Goal: Task Accomplishment & Management: Use online tool/utility

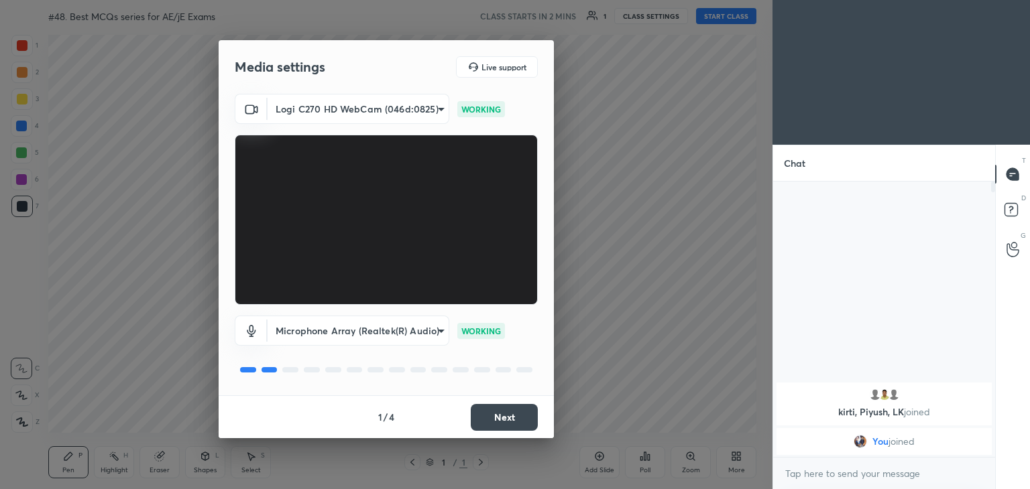
click at [352, 103] on body "1 2 3 4 5 6 7 C X Z C X Z E E Erase all H H #48. Best MCQs series for AE/jE Exa…" at bounding box center [515, 244] width 1030 height 489
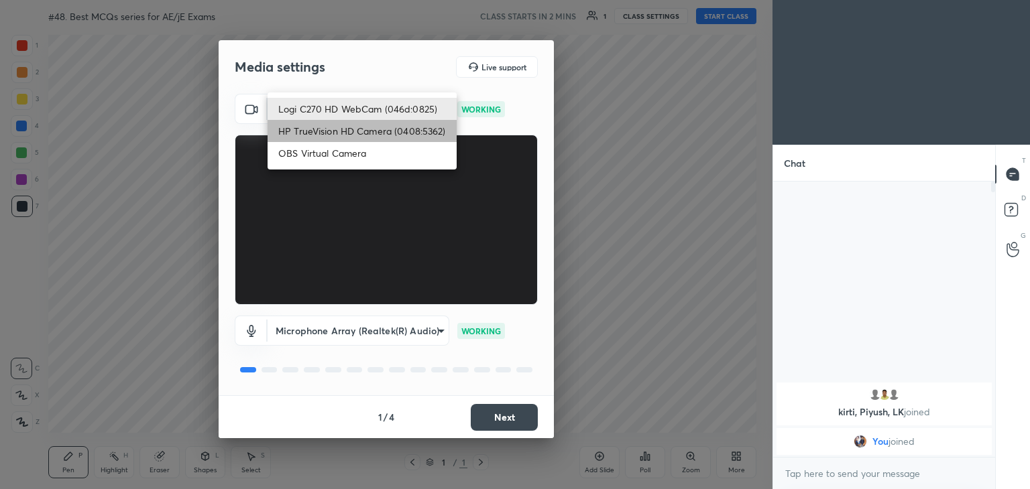
click at [328, 126] on li "HP TrueVision HD Camera (0408:5362)" at bounding box center [361, 131] width 189 height 22
type input "6e129c3dbbea9c9f038ced86e3329b4af5251c06b4e783936748cd200869bc07"
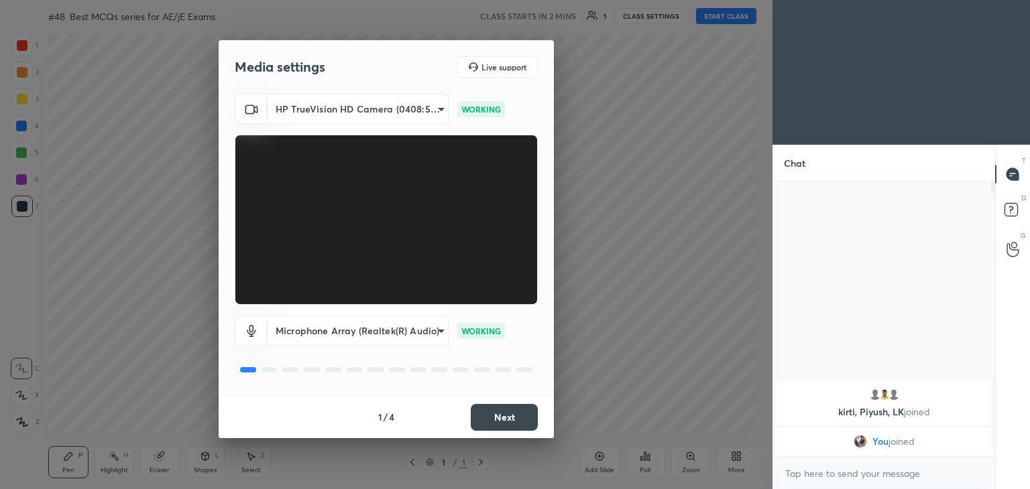
click at [512, 417] on button "Next" at bounding box center [504, 417] width 67 height 27
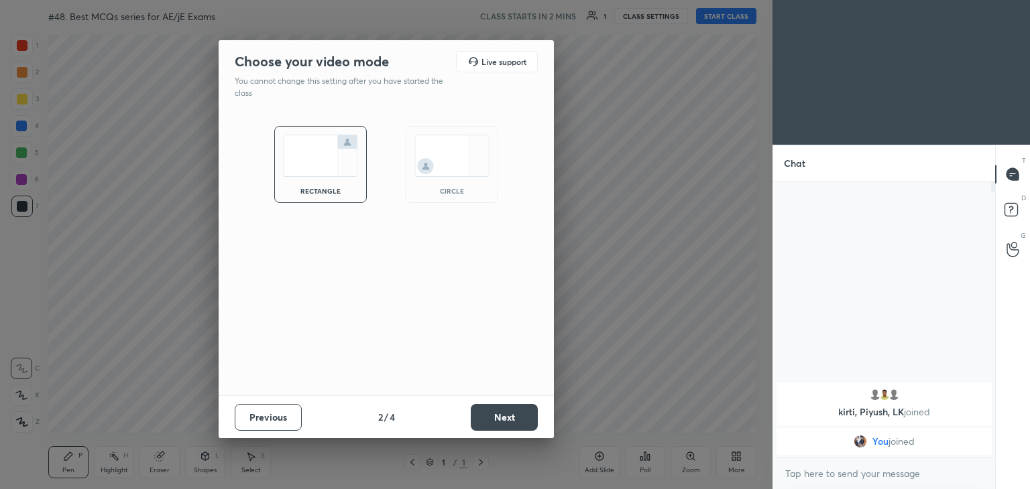
click at [517, 418] on button "Next" at bounding box center [504, 417] width 67 height 27
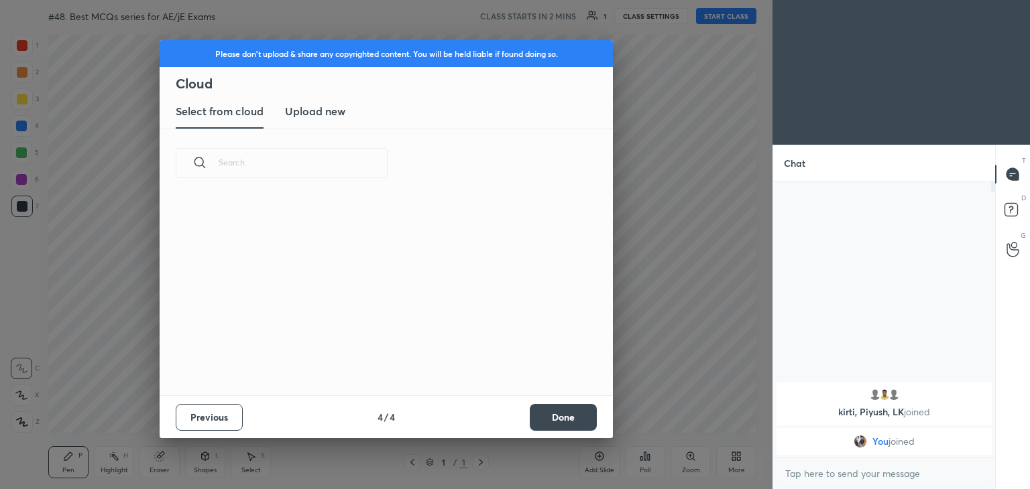
click at [540, 418] on button "Done" at bounding box center [563, 417] width 67 height 27
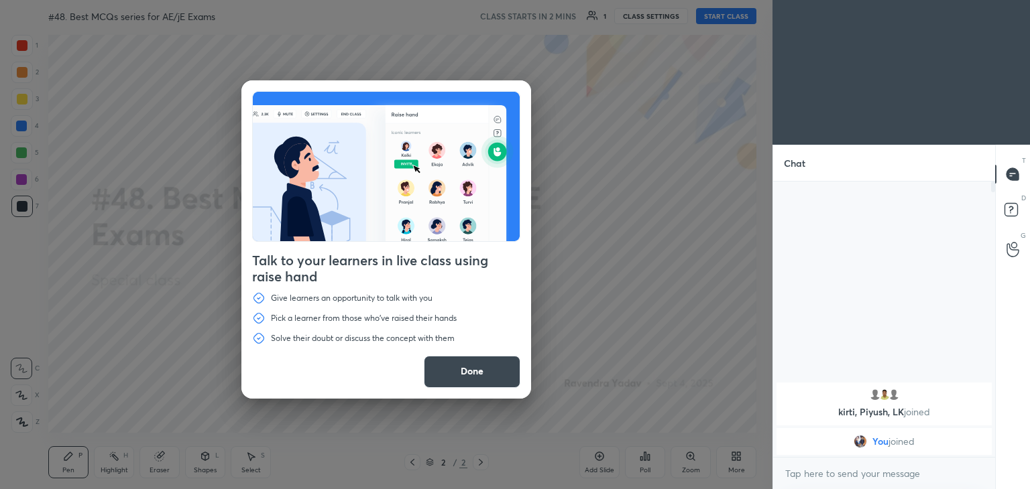
click at [477, 373] on button "Done" at bounding box center [472, 372] width 97 height 32
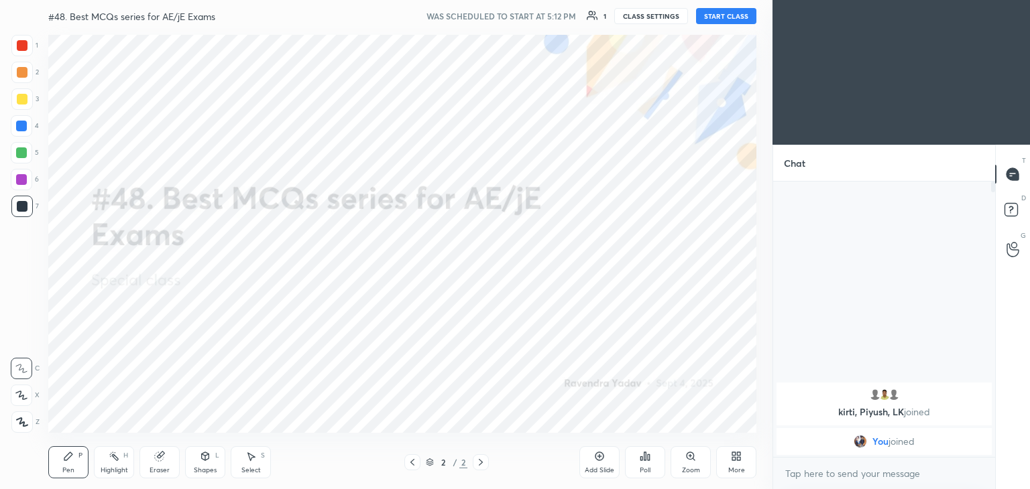
click at [737, 18] on button "START CLASS" at bounding box center [726, 16] width 60 height 16
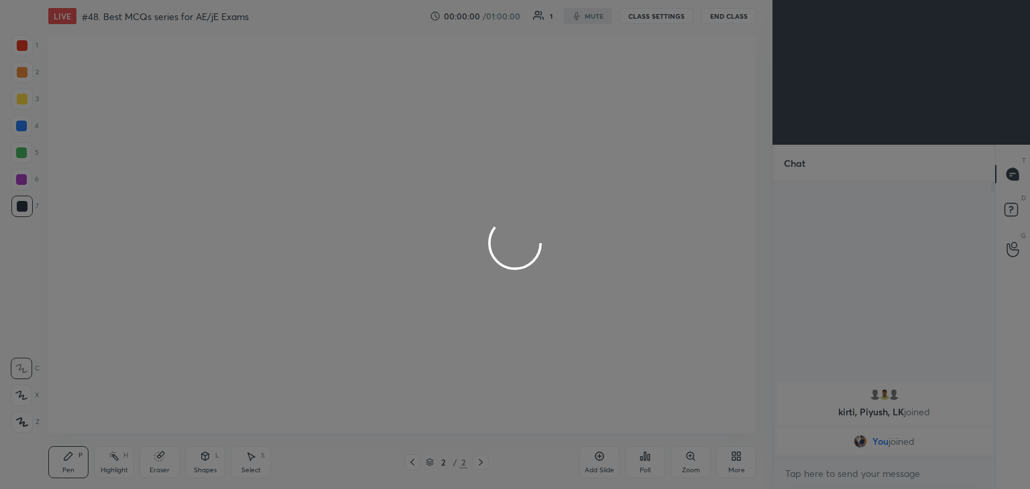
type textarea "x"
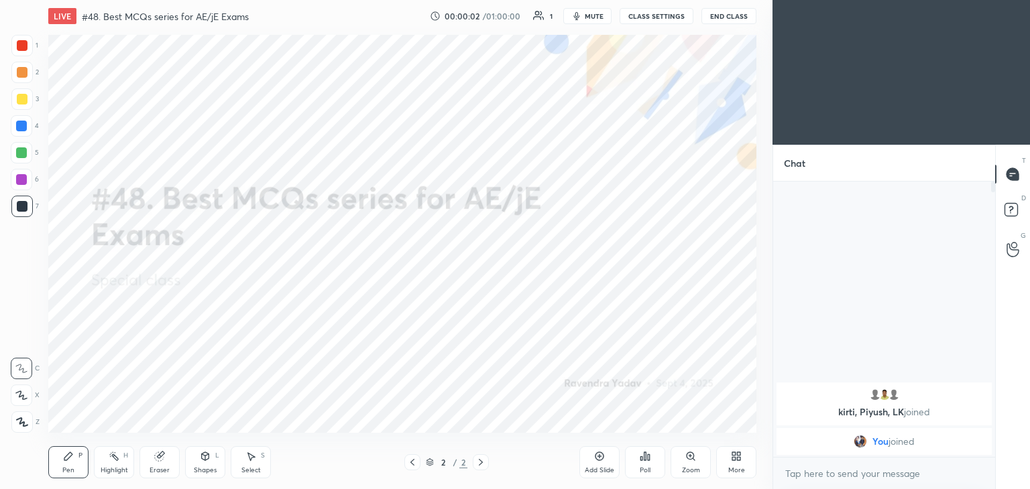
click at [592, 14] on span "mute" at bounding box center [593, 15] width 19 height 9
click at [737, 465] on div "More" at bounding box center [736, 462] width 40 height 32
click at [662, 320] on icon at bounding box center [660, 316] width 8 height 8
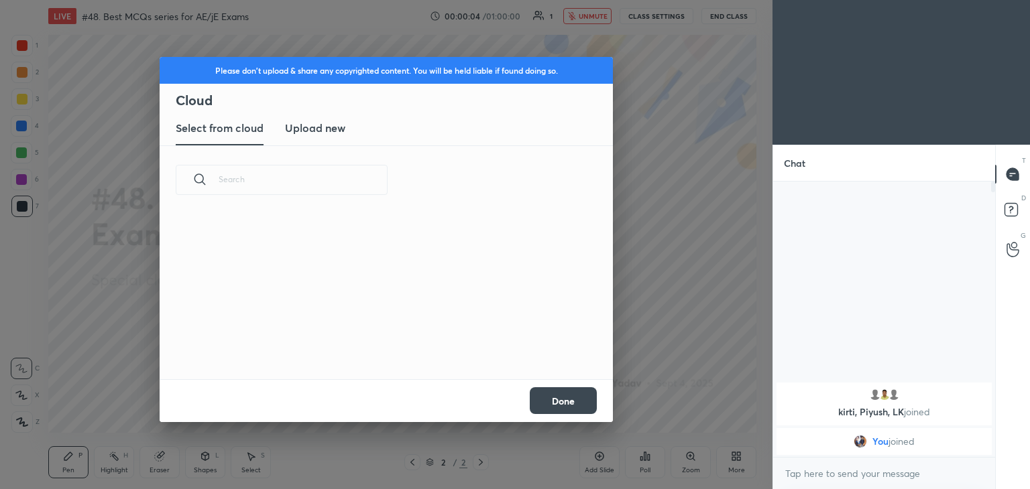
scroll to position [165, 430]
click at [337, 135] on h3 "Upload new" at bounding box center [315, 128] width 60 height 16
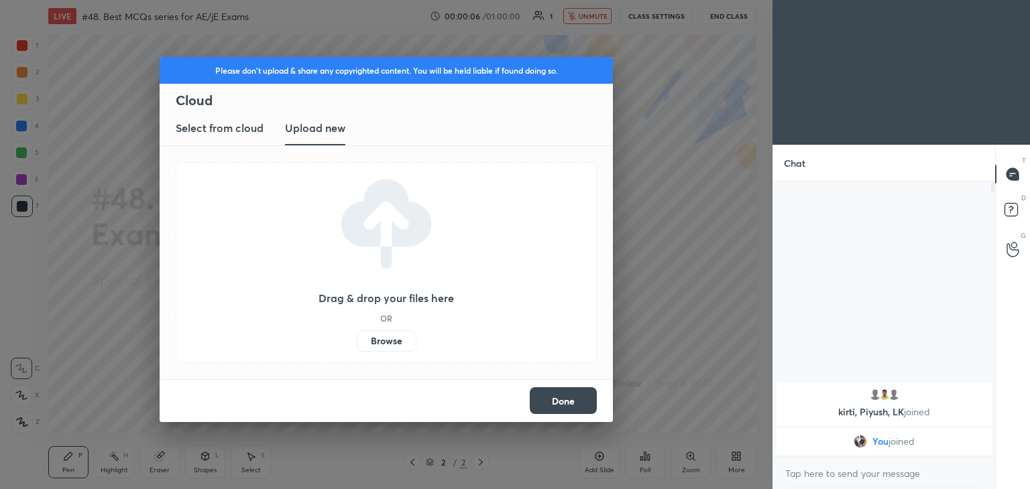
click at [386, 338] on label "Browse" at bounding box center [387, 340] width 60 height 21
click at [357, 338] on input "Browse" at bounding box center [357, 340] width 0 height 21
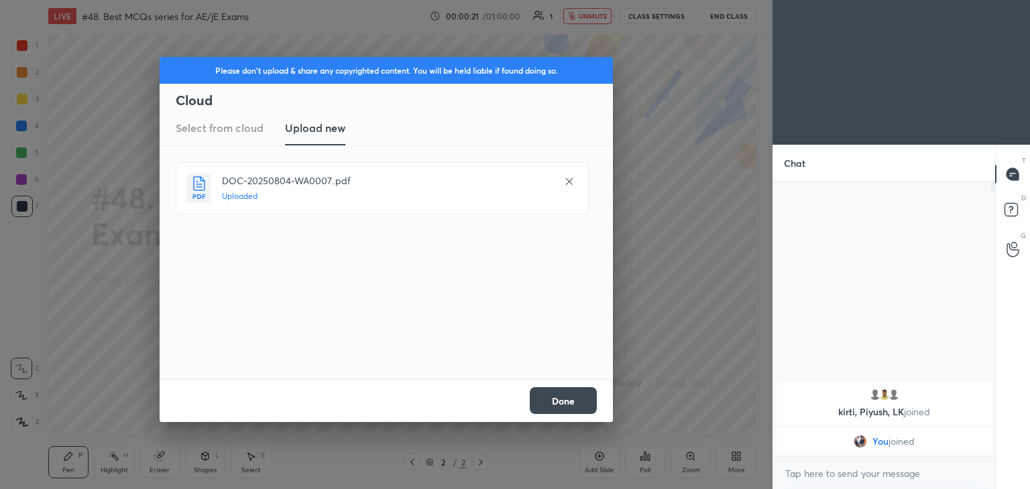
click at [570, 403] on button "Done" at bounding box center [563, 400] width 67 height 27
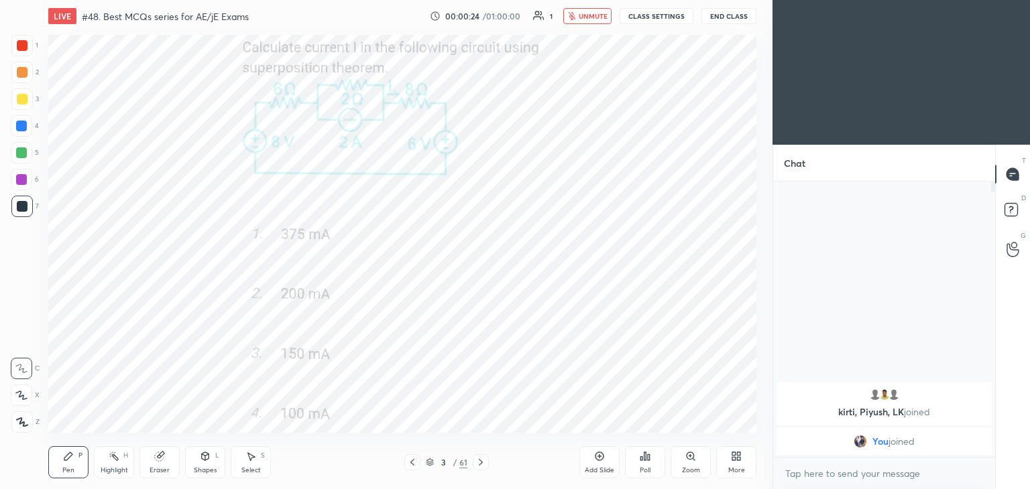
click at [727, 473] on div "More" at bounding box center [736, 462] width 40 height 32
click at [687, 385] on div "Upload File Slide theme Dark Mode Full screen F Live Support" at bounding box center [689, 359] width 113 height 107
click at [648, 318] on div "Upload File" at bounding box center [660, 322] width 54 height 32
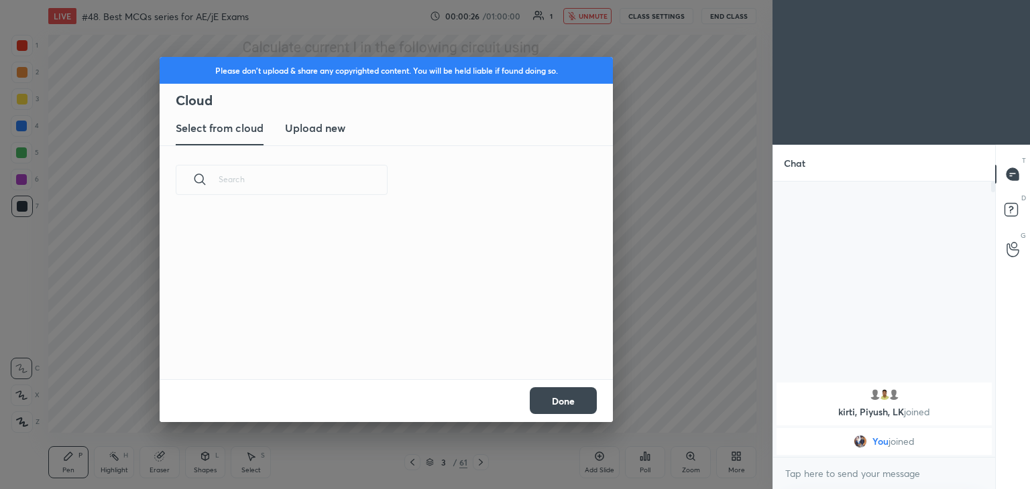
click at [347, 121] on div "Select from cloud Upload new" at bounding box center [386, 129] width 453 height 34
click at [324, 129] on h3 "Upload new" at bounding box center [315, 128] width 60 height 16
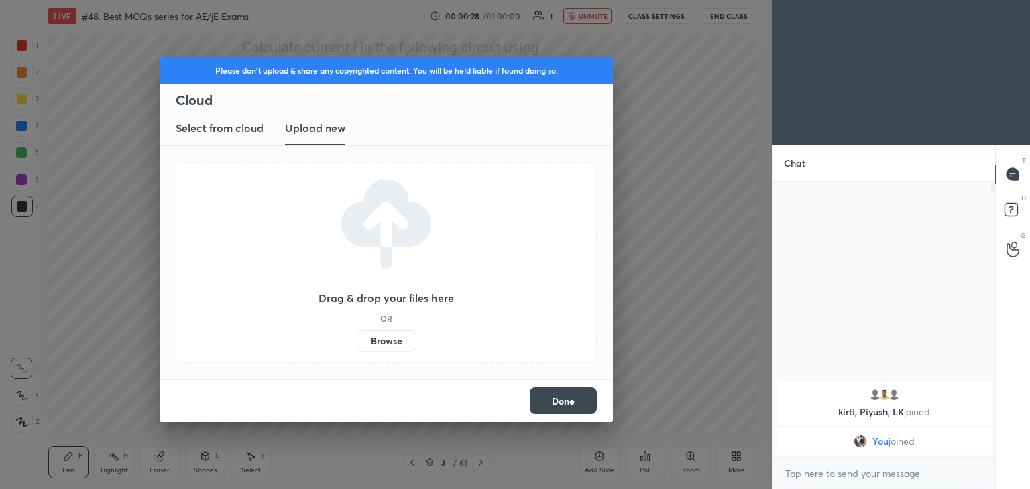
click at [383, 341] on label "Browse" at bounding box center [387, 340] width 60 height 21
click at [357, 341] on input "Browse" at bounding box center [357, 340] width 0 height 21
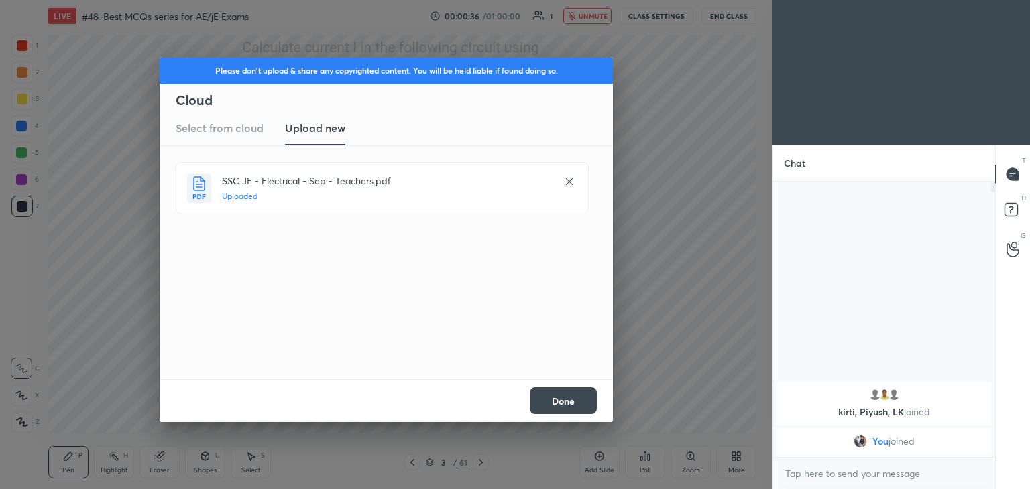
click at [579, 401] on button "Done" at bounding box center [563, 400] width 67 height 27
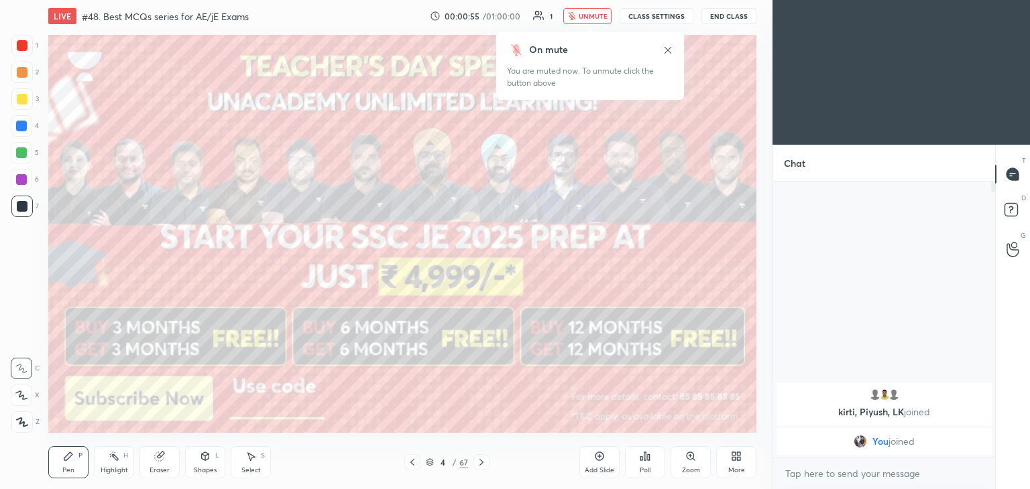
click at [595, 14] on span "unmute" at bounding box center [592, 15] width 29 height 9
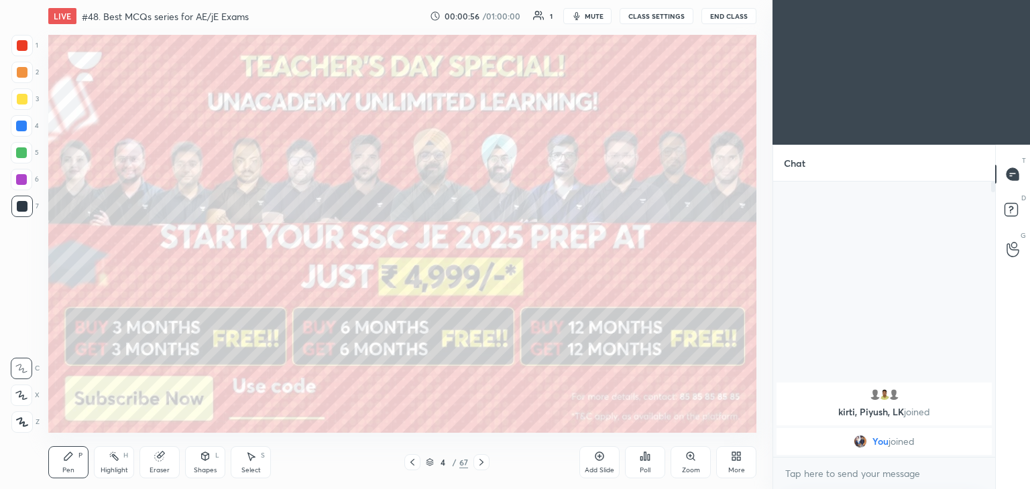
click at [662, 17] on button "CLASS SETTINGS" at bounding box center [656, 16] width 74 height 16
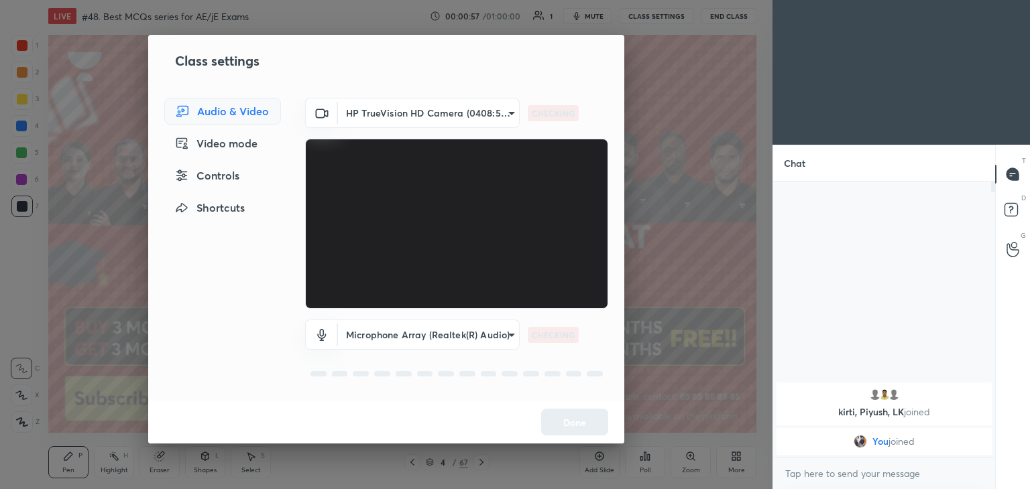
click at [392, 117] on body "1 2 3 4 5 6 7 C X Z C X Z E E Erase all H H LIVE #48. Best MCQs series for AE/j…" at bounding box center [515, 244] width 1030 height 489
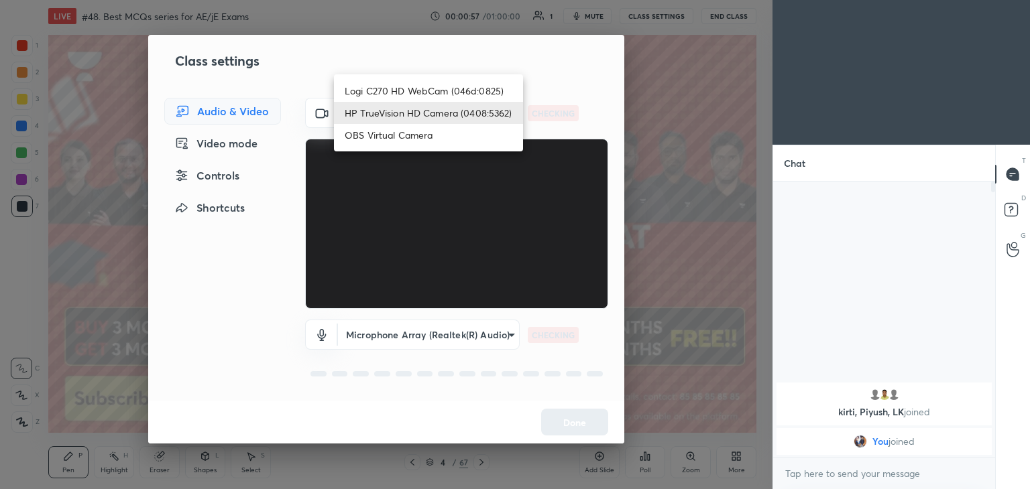
click at [404, 93] on li "Logi C270 HD WebCam (046d:0825)" at bounding box center [428, 91] width 189 height 22
type input "f7d1afb7c9de9e4a754af8163ae90a07716e8f4ac3369fe1a9090404ef363049"
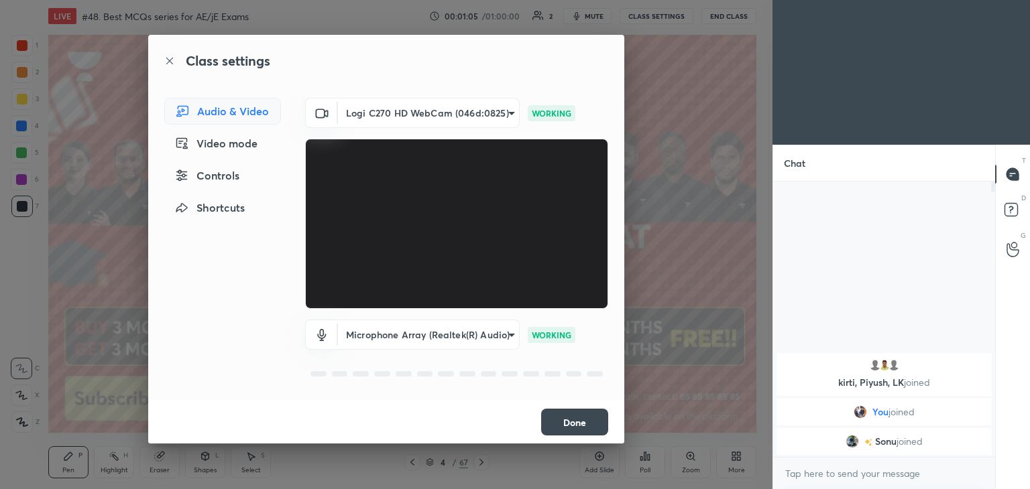
click at [584, 427] on button "Done" at bounding box center [574, 422] width 67 height 27
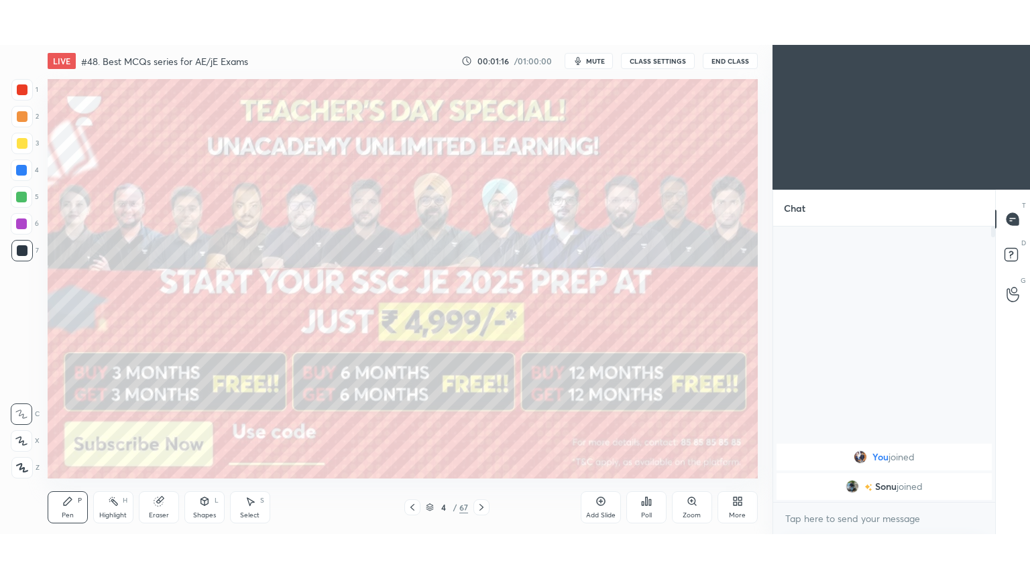
scroll to position [66625, 66311]
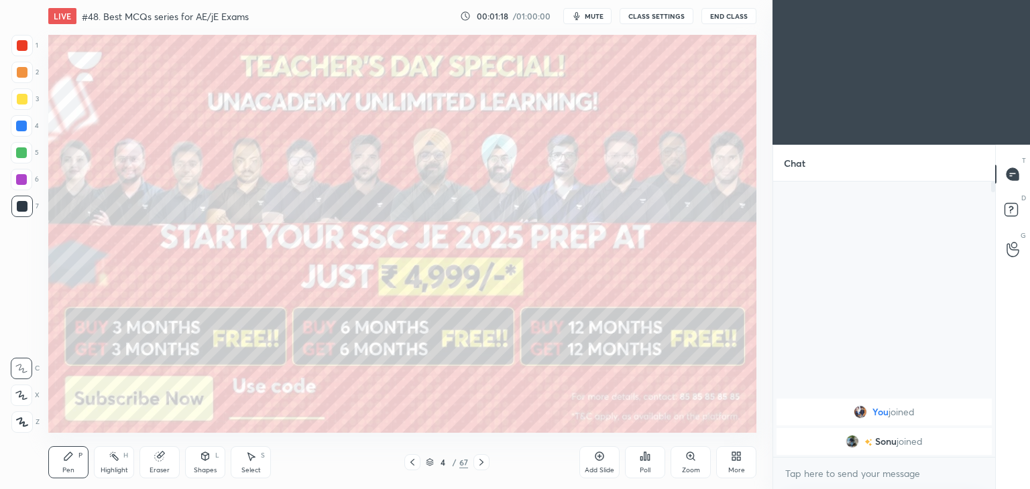
click at [23, 105] on div at bounding box center [21, 98] width 21 height 21
click at [740, 462] on icon at bounding box center [736, 456] width 11 height 11
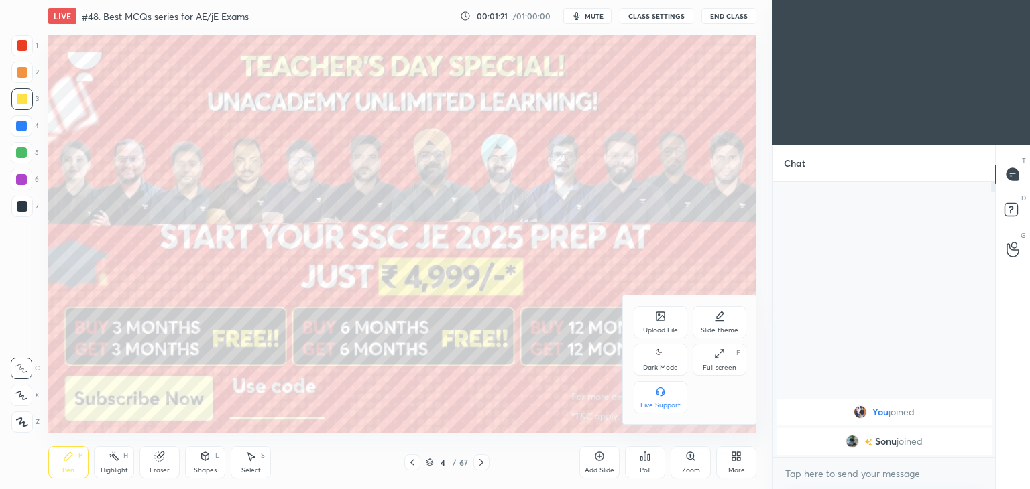
click at [723, 371] on div "Full screen" at bounding box center [719, 368] width 34 height 7
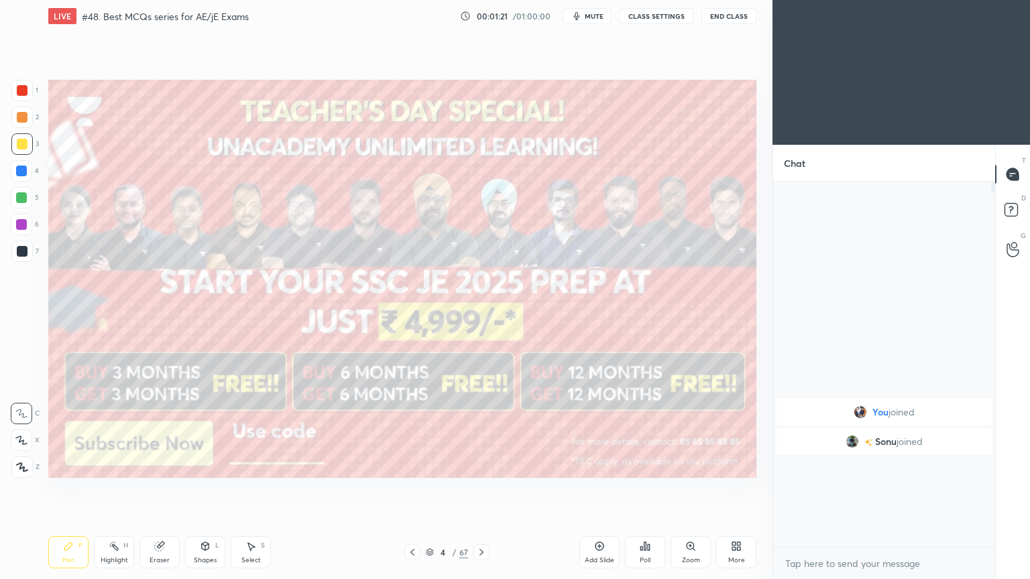
scroll to position [250, 218]
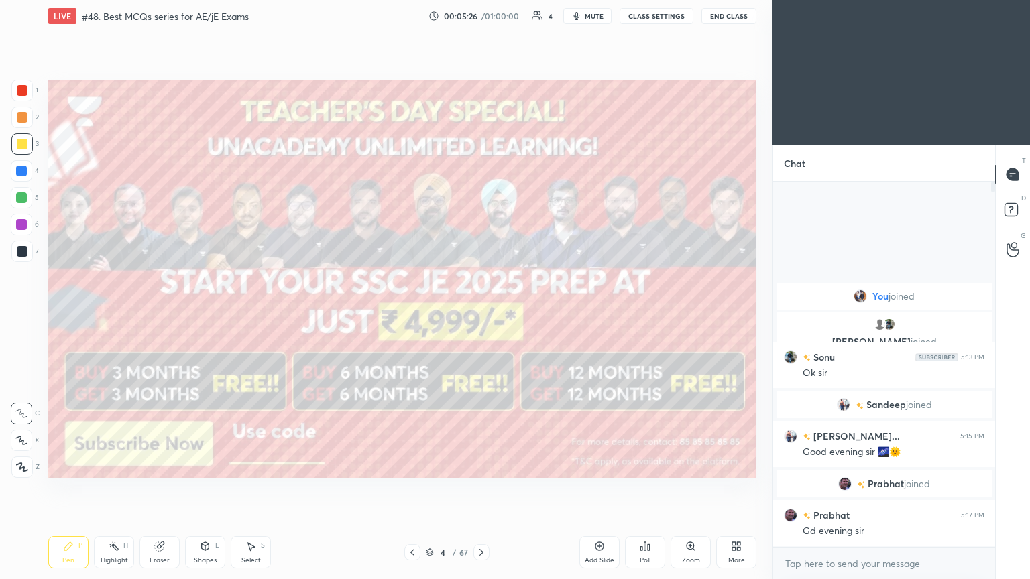
click at [23, 436] on icon at bounding box center [21, 440] width 12 height 9
click at [477, 489] on icon at bounding box center [481, 552] width 11 height 11
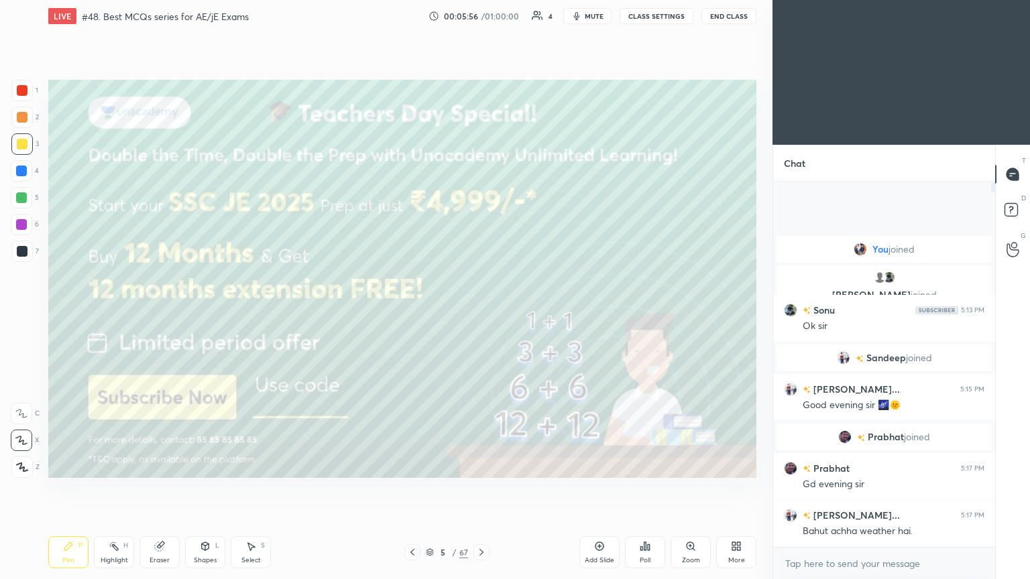
click at [485, 489] on icon at bounding box center [481, 552] width 11 height 11
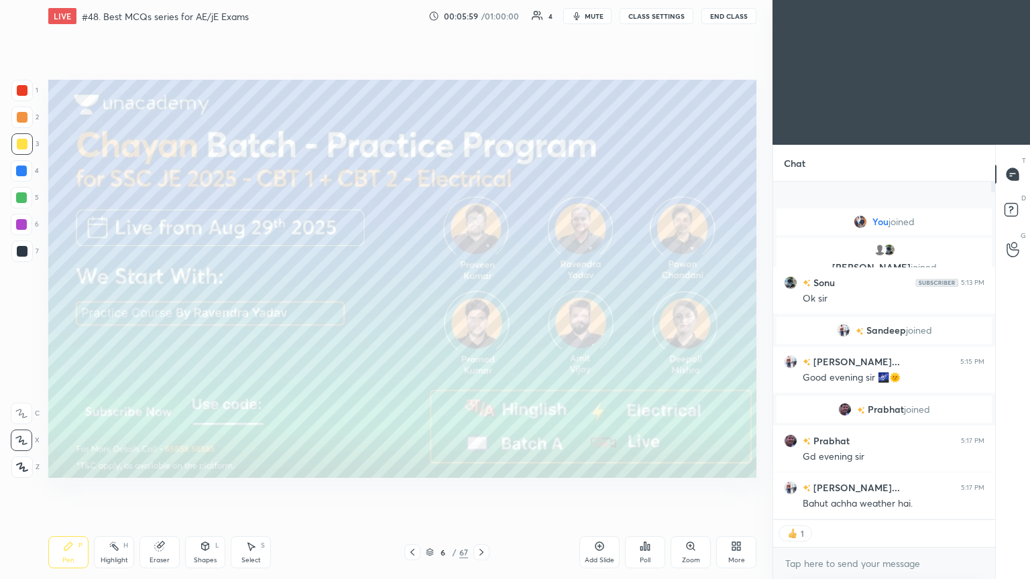
scroll to position [4, 4]
click at [481, 489] on icon at bounding box center [481, 552] width 4 height 7
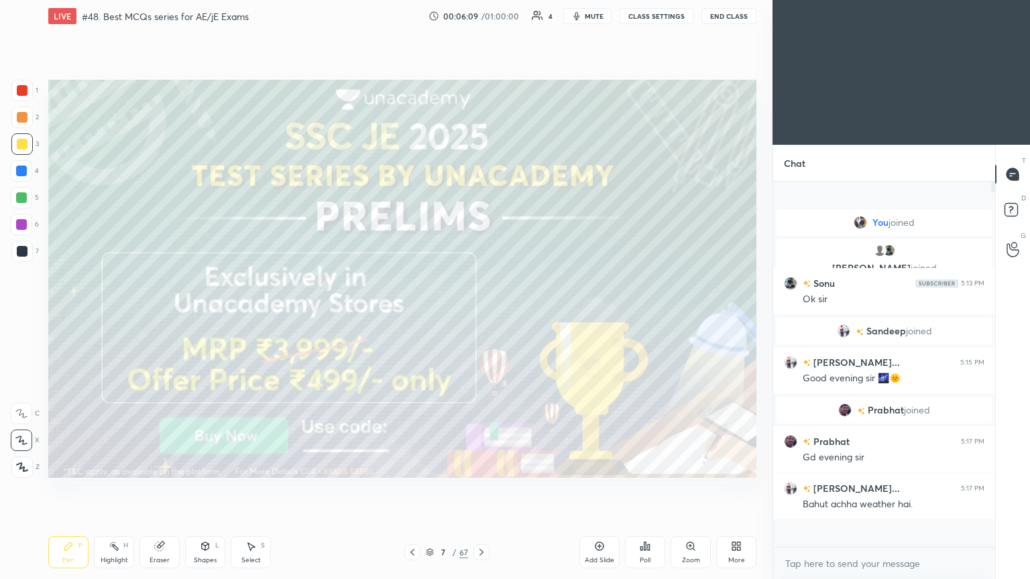
scroll to position [361, 218]
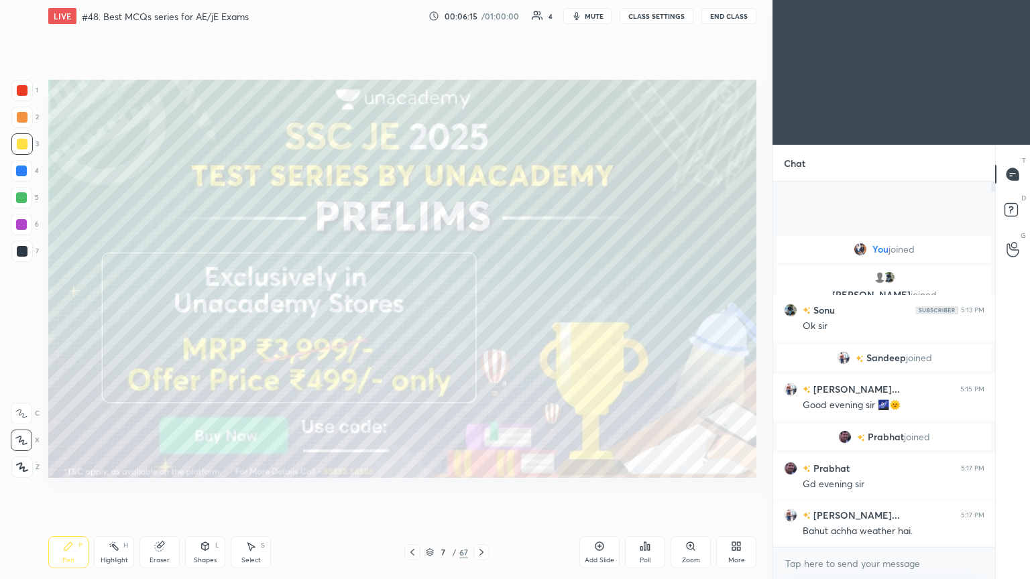
click at [483, 489] on icon at bounding box center [481, 552] width 11 height 11
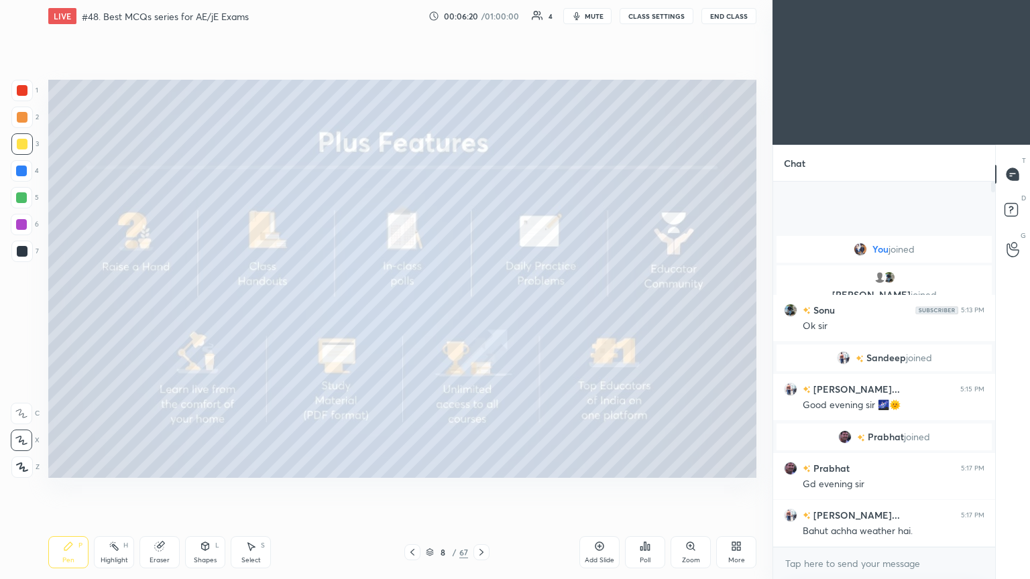
click at [480, 489] on icon at bounding box center [481, 552] width 4 height 7
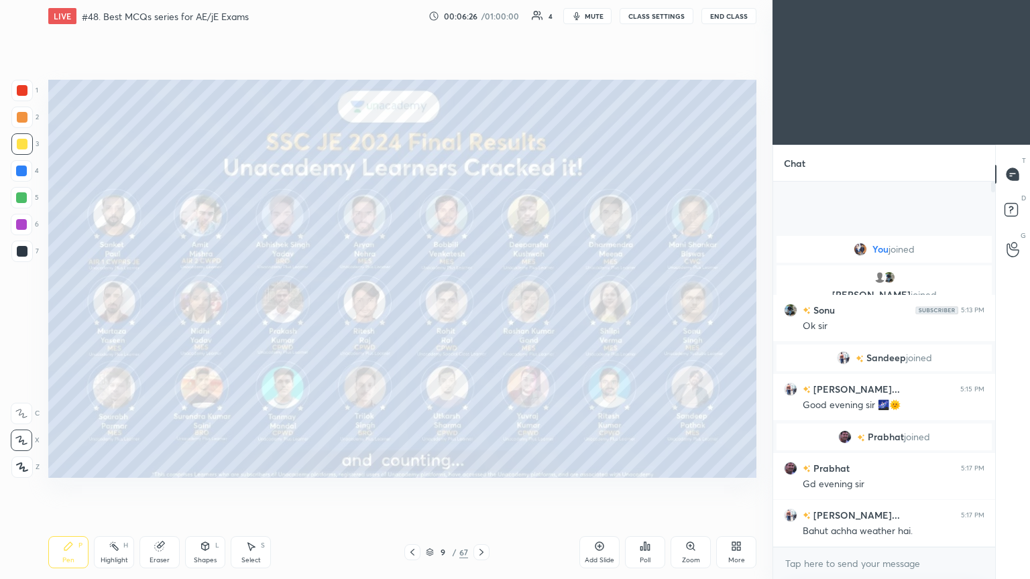
click at [476, 489] on div at bounding box center [481, 552] width 16 height 16
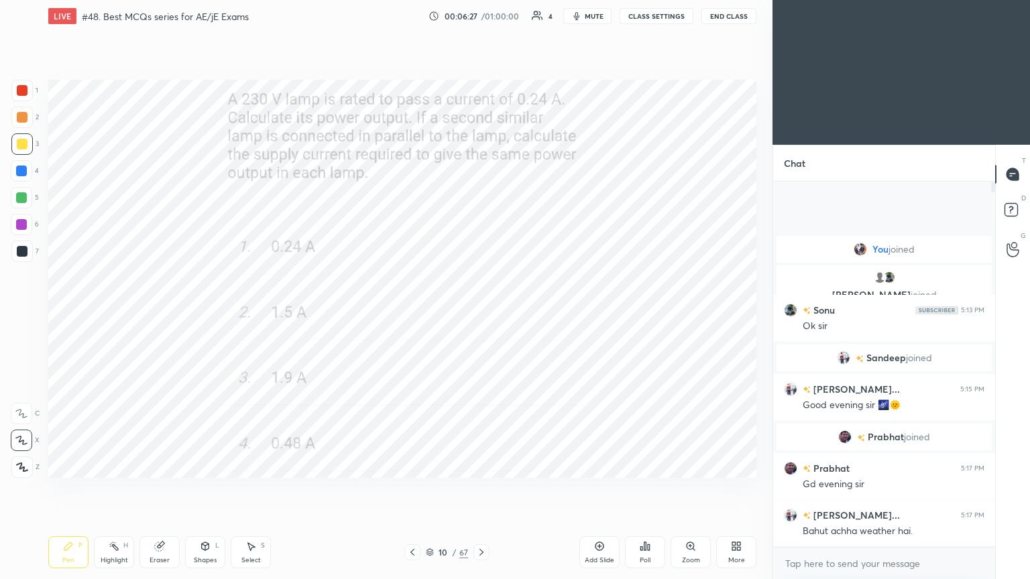
click at [416, 489] on icon at bounding box center [412, 552] width 11 height 11
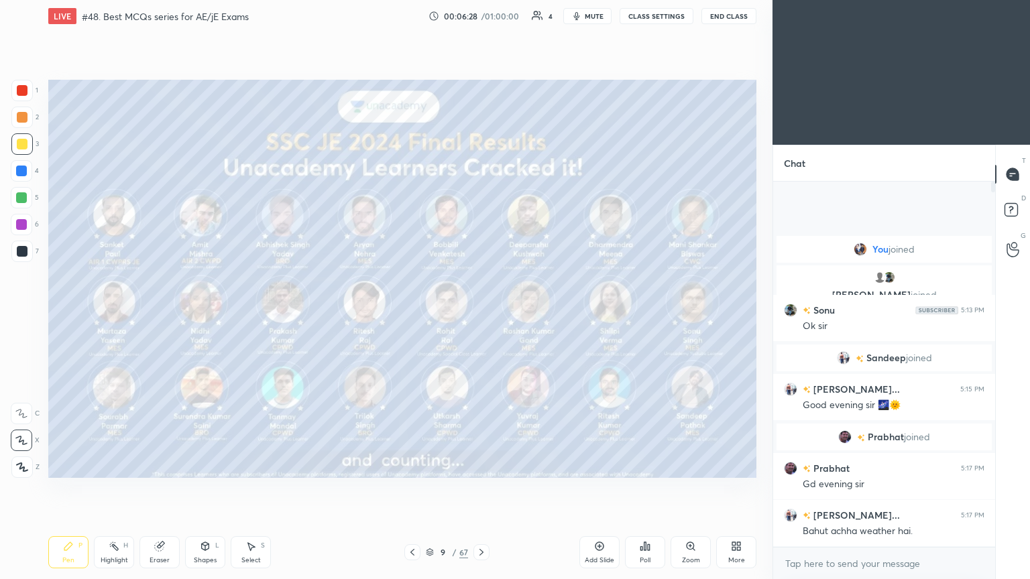
click at [430, 489] on icon at bounding box center [429, 555] width 7 height 2
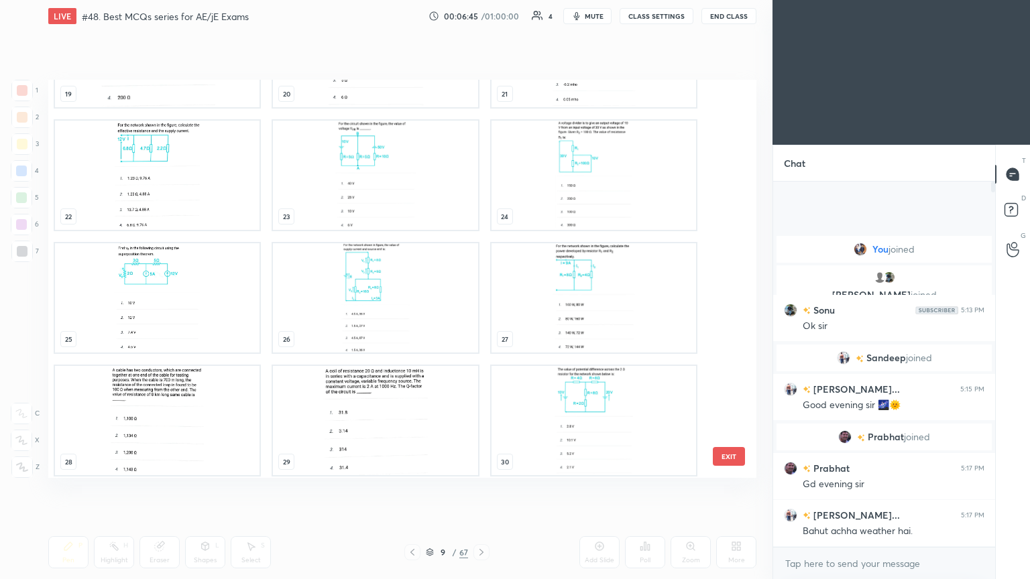
scroll to position [816, 0]
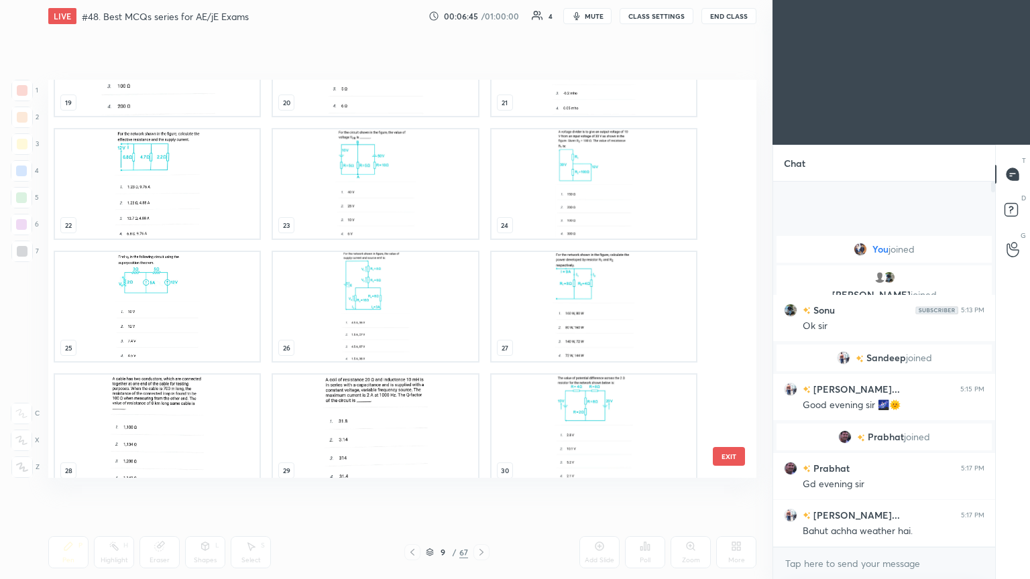
click at [623, 287] on img "grid" at bounding box center [593, 306] width 204 height 109
click at [627, 287] on img "grid" at bounding box center [593, 306] width 204 height 109
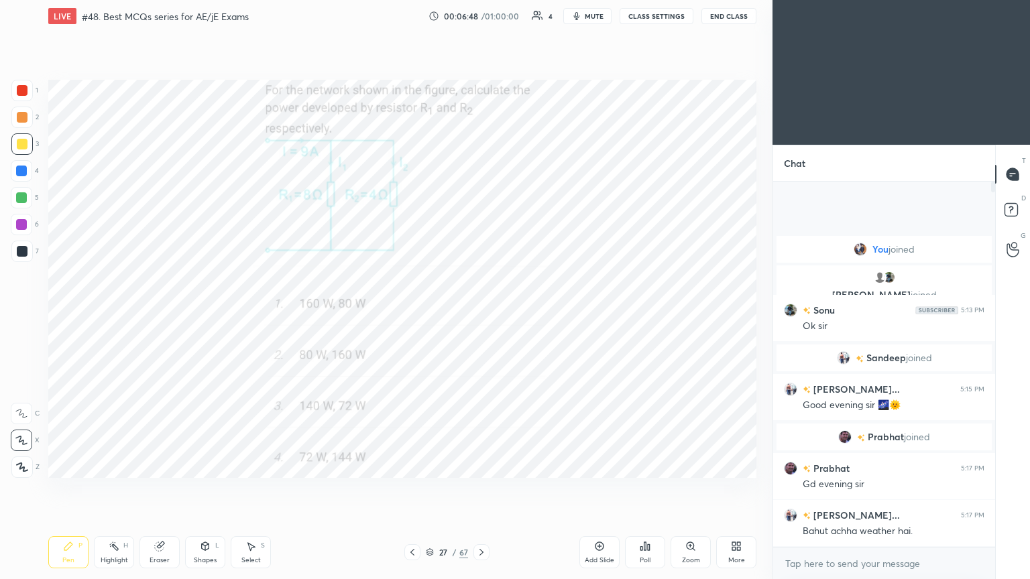
click at [432, 489] on icon at bounding box center [430, 552] width 8 height 8
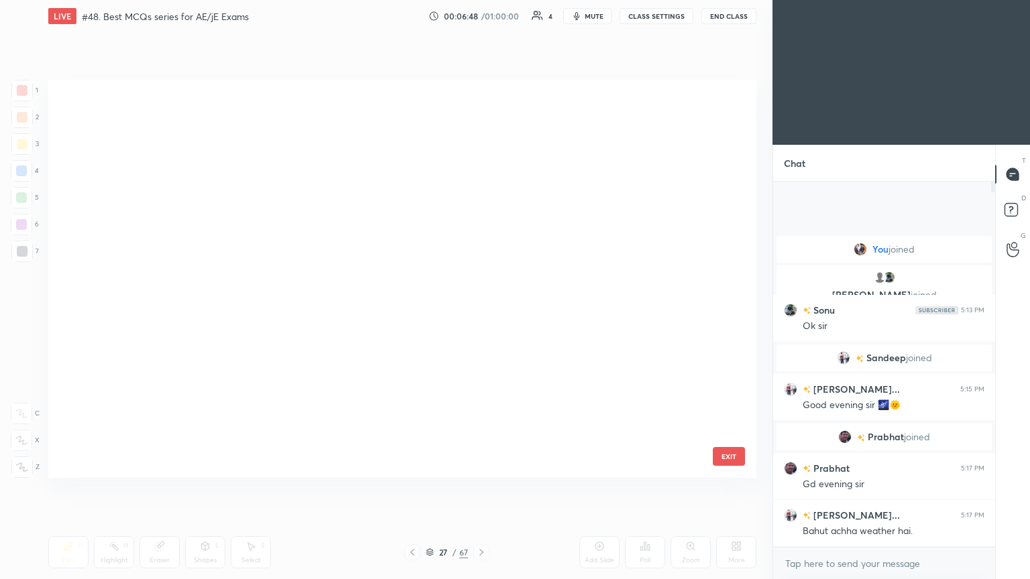
scroll to position [394, 701]
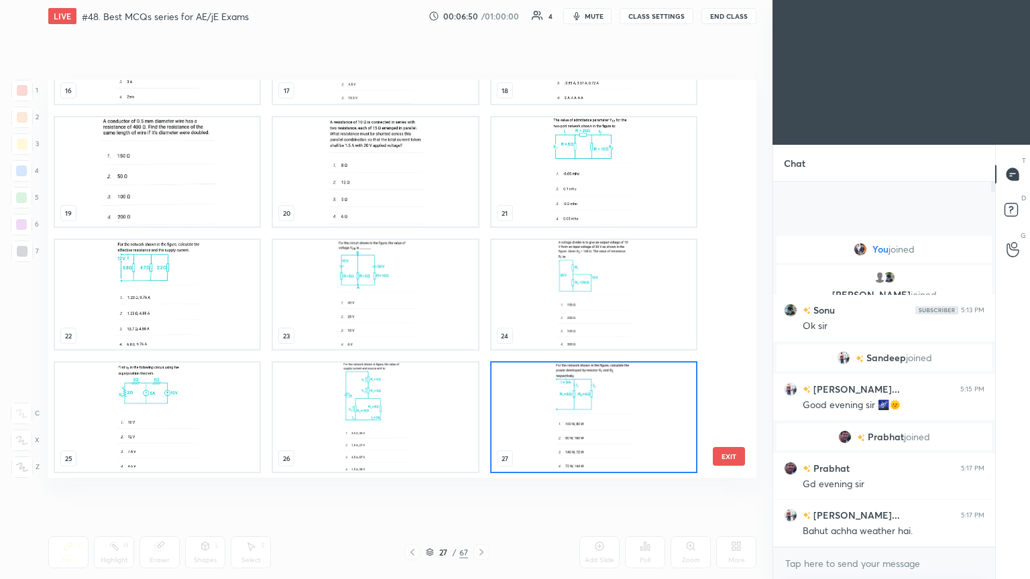
click at [638, 282] on img "grid" at bounding box center [593, 294] width 204 height 109
click at [639, 282] on img "grid" at bounding box center [593, 294] width 204 height 109
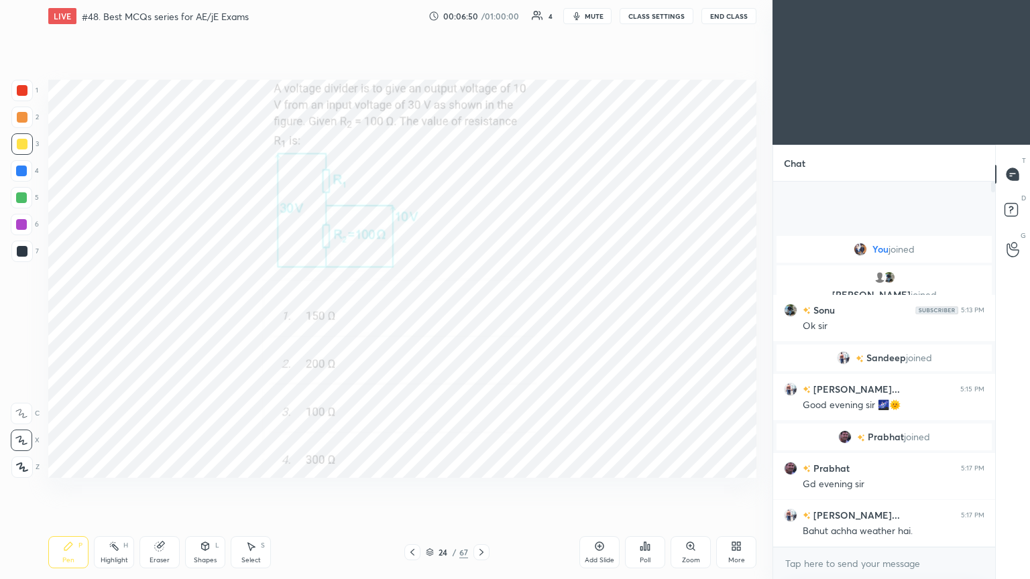
click at [641, 284] on img "grid" at bounding box center [593, 294] width 204 height 109
click at [479, 489] on icon at bounding box center [481, 552] width 11 height 11
click at [6, 86] on div "1 2 3 4 5 6 7 C X Z C X Z E E Erase all H H" at bounding box center [21, 279] width 43 height 398
click at [19, 85] on div at bounding box center [22, 90] width 11 height 11
click at [54, 489] on div "Pen P" at bounding box center [68, 552] width 40 height 32
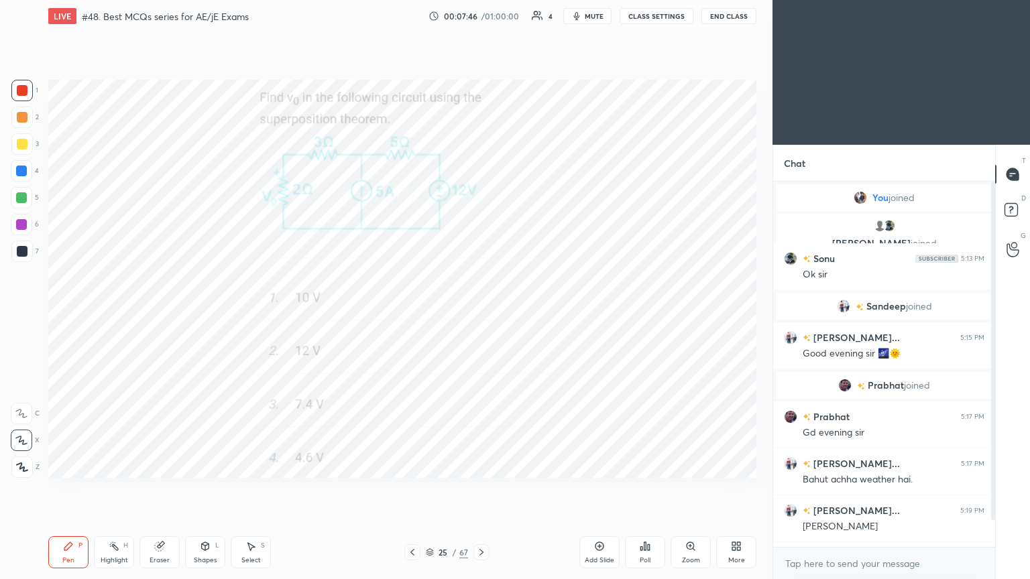
scroll to position [42, 0]
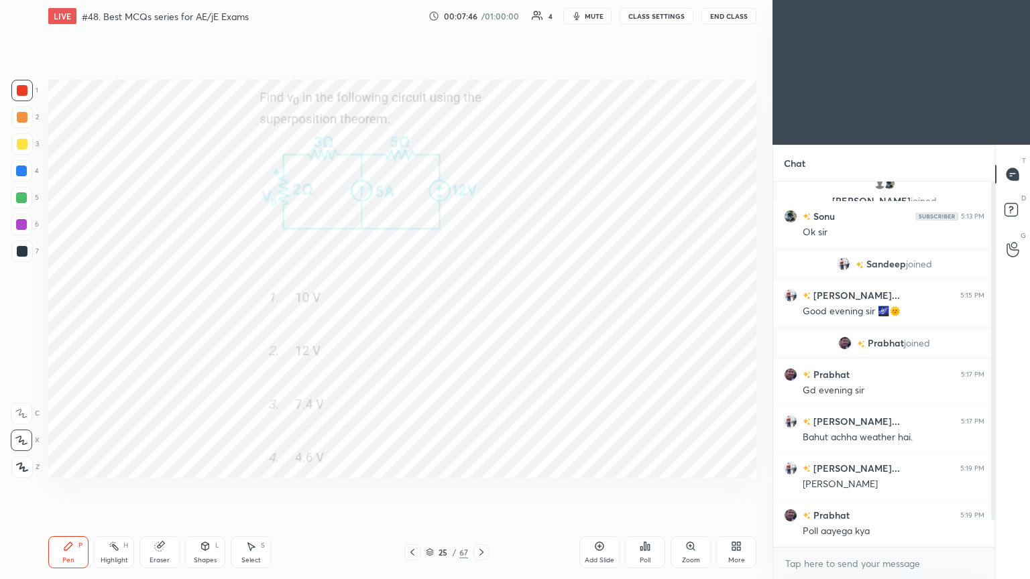
drag, startPoint x: 991, startPoint y: 426, endPoint x: 989, endPoint y: 469, distance: 42.9
click at [991, 470] on div at bounding box center [993, 351] width 4 height 338
click at [23, 91] on div at bounding box center [22, 90] width 11 height 11
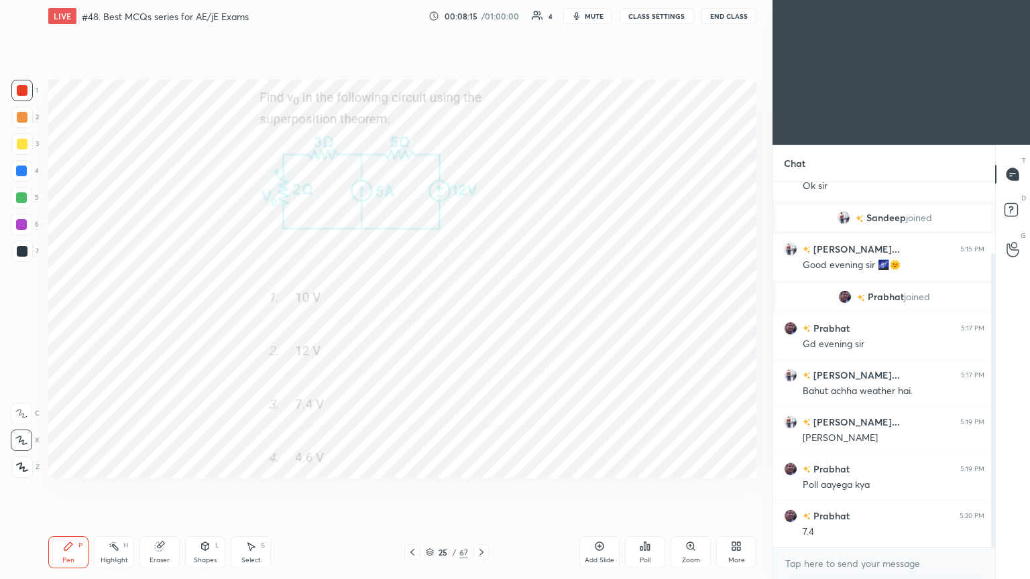
click at [602, 13] on span "mute" at bounding box center [593, 15] width 19 height 9
drag, startPoint x: 591, startPoint y: 16, endPoint x: 598, endPoint y: 12, distance: 7.8
click at [587, 17] on span "unmute" at bounding box center [592, 15] width 29 height 9
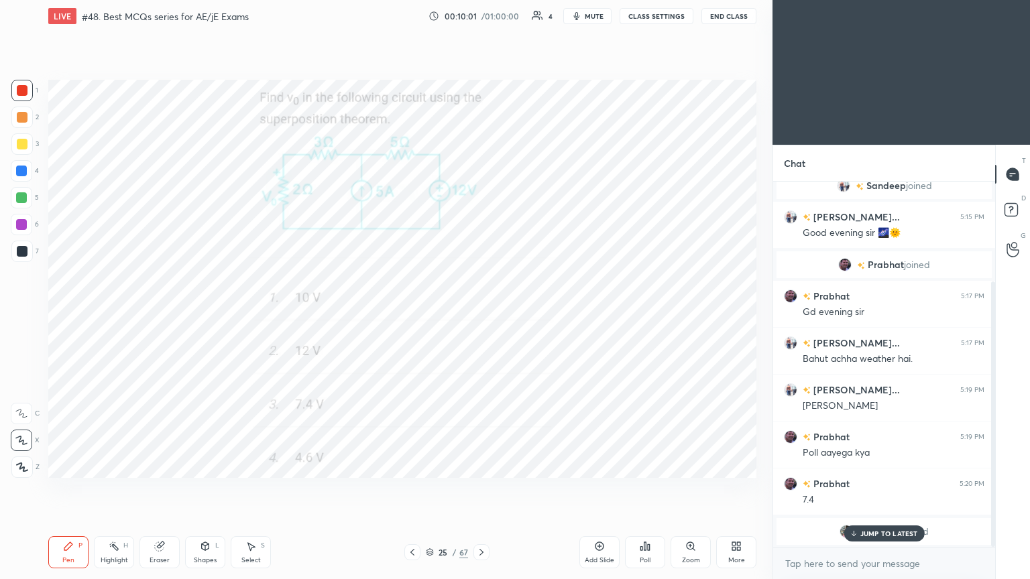
drag, startPoint x: 847, startPoint y: 528, endPoint x: 858, endPoint y: 531, distance: 11.1
click at [850, 489] on div "JUMP TO LATEST" at bounding box center [883, 534] width 80 height 16
click at [162, 489] on icon at bounding box center [159, 546] width 9 height 9
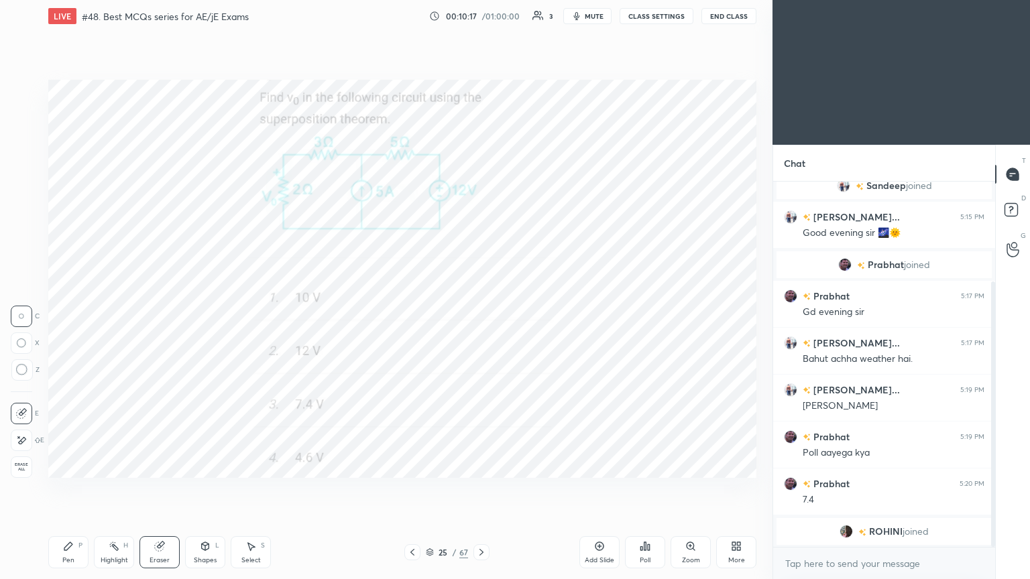
click at [60, 489] on div "Pen P" at bounding box center [68, 552] width 40 height 32
click at [484, 489] on icon at bounding box center [481, 552] width 11 height 11
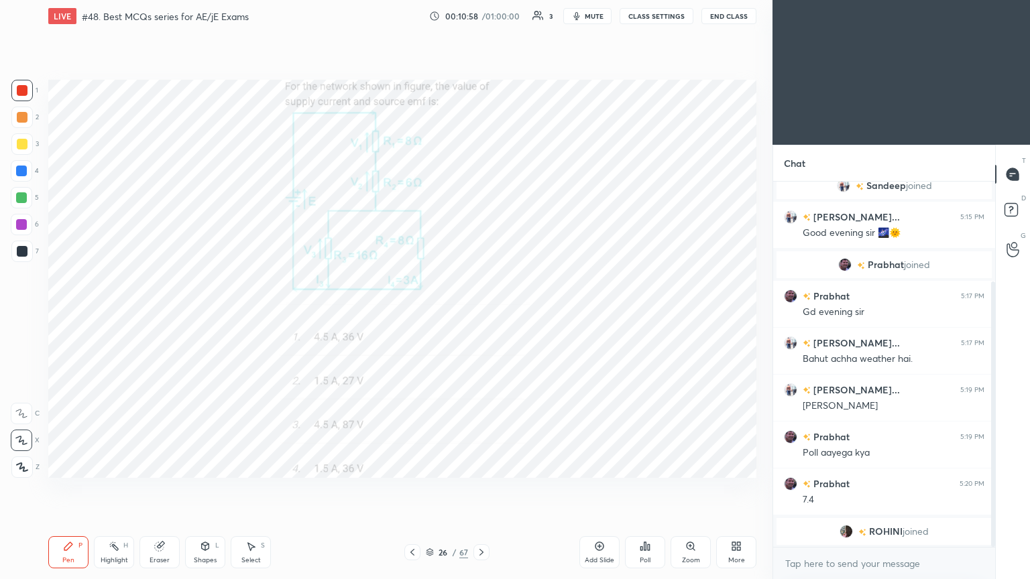
click at [839, 489] on img "grid" at bounding box center [845, 531] width 13 height 13
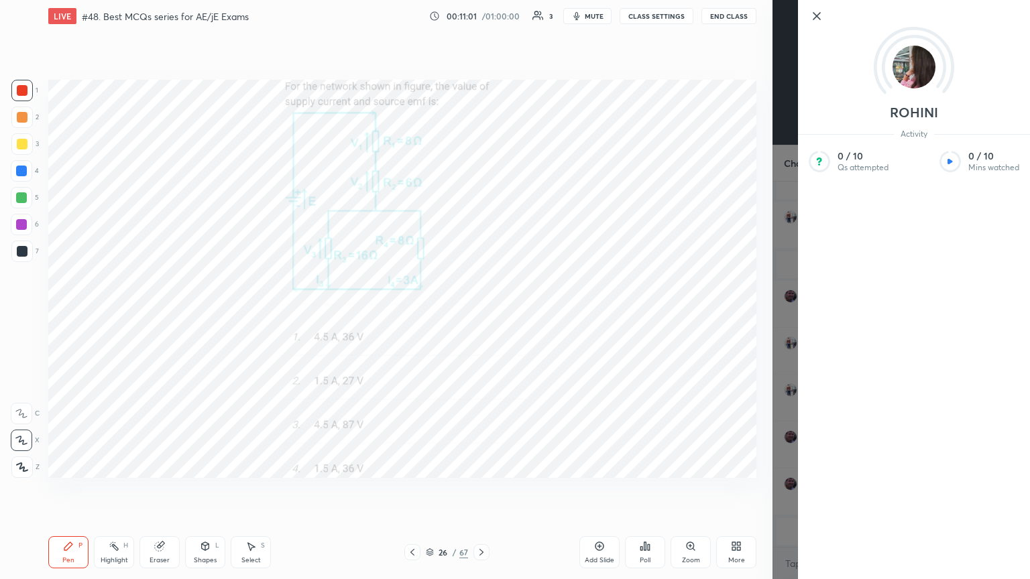
click at [818, 13] on icon at bounding box center [816, 16] width 16 height 16
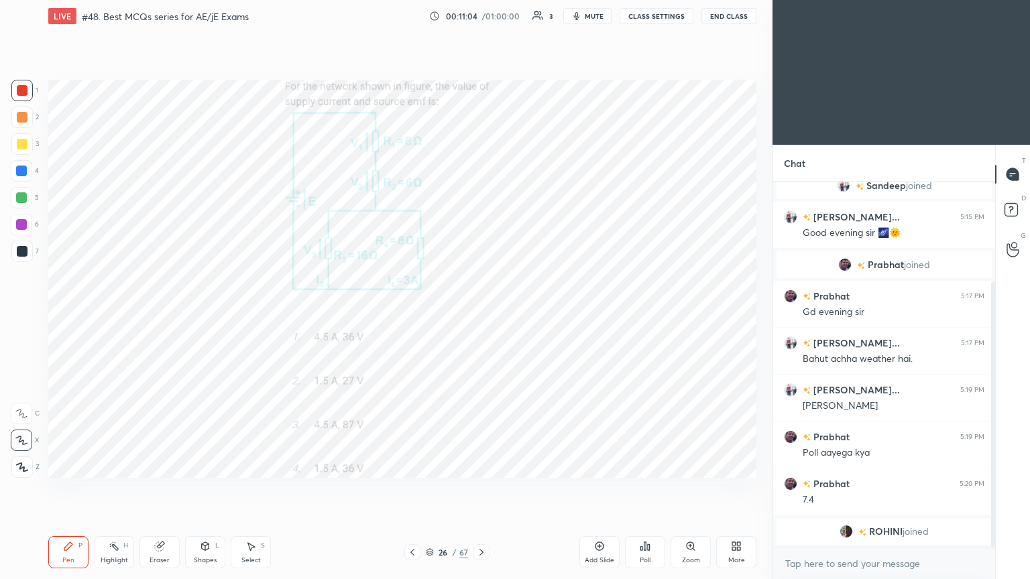
click at [23, 81] on div at bounding box center [21, 90] width 21 height 21
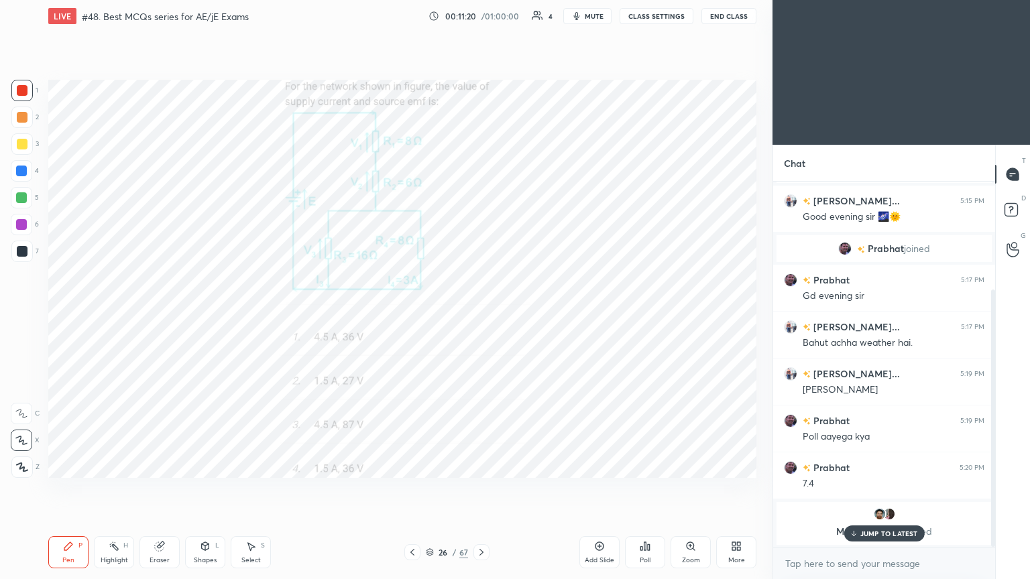
click at [865, 489] on p "JUMP TO LATEST" at bounding box center [889, 534] width 58 height 8
click at [28, 416] on div at bounding box center [21, 413] width 21 height 21
click at [129, 489] on div "Highlight H" at bounding box center [114, 552] width 40 height 32
click at [159, 489] on div "Eraser" at bounding box center [159, 560] width 20 height 7
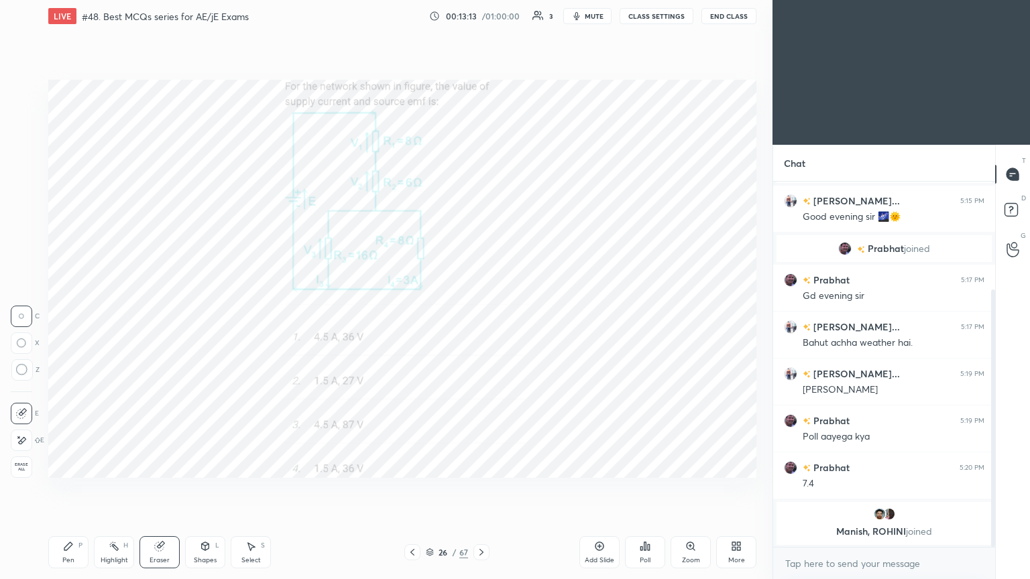
click at [20, 442] on icon at bounding box center [21, 440] width 11 height 11
click at [62, 489] on div "Pen P" at bounding box center [68, 552] width 40 height 32
click at [167, 489] on div "Eraser" at bounding box center [159, 552] width 40 height 32
click at [86, 489] on div "Pen P" at bounding box center [68, 552] width 40 height 32
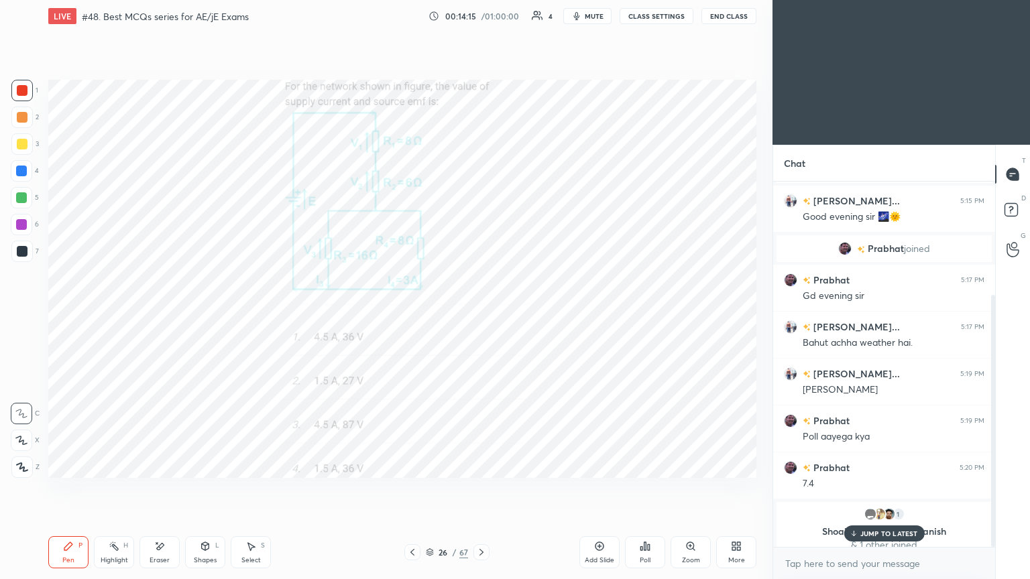
scroll to position [164, 0]
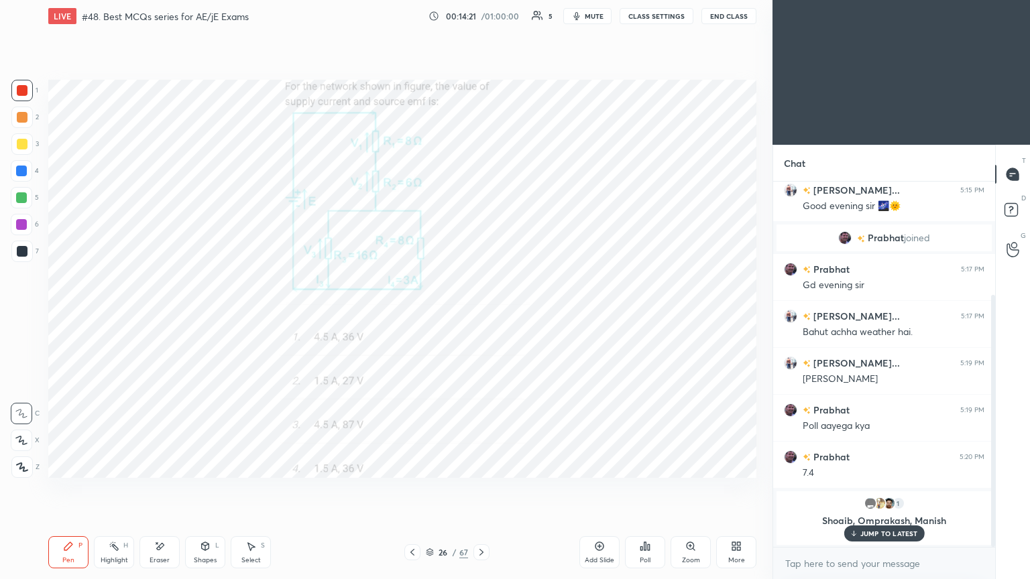
click at [480, 489] on icon at bounding box center [481, 552] width 11 height 11
click at [22, 99] on div at bounding box center [21, 90] width 21 height 21
click at [24, 440] on icon at bounding box center [21, 440] width 11 height 8
click at [480, 489] on icon at bounding box center [481, 552] width 11 height 11
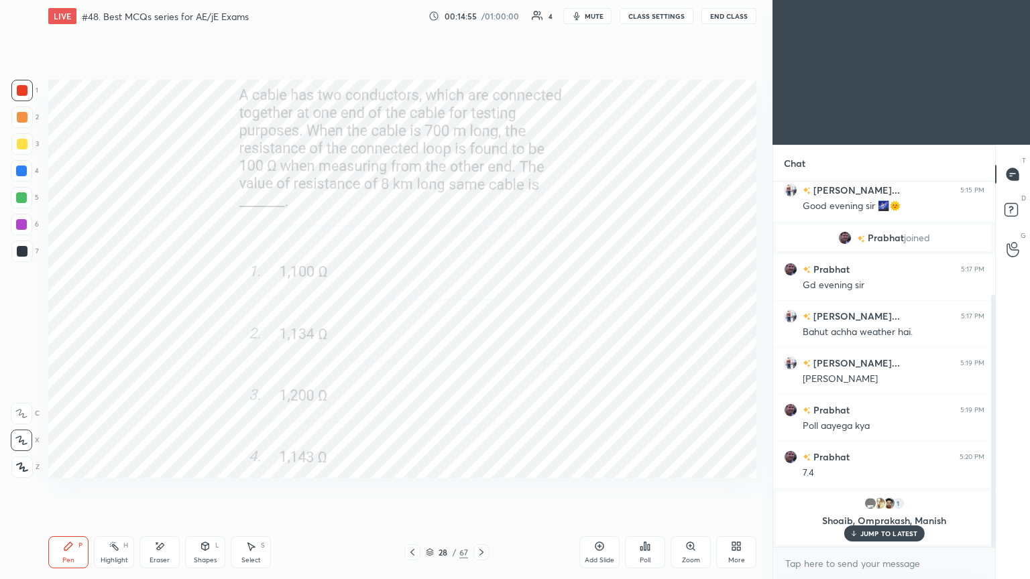
click at [896, 489] on p "JUMP TO LATEST" at bounding box center [889, 534] width 58 height 8
click at [475, 489] on div at bounding box center [481, 552] width 16 height 16
click at [23, 91] on div at bounding box center [22, 90] width 11 height 11
click at [483, 489] on icon at bounding box center [481, 552] width 11 height 11
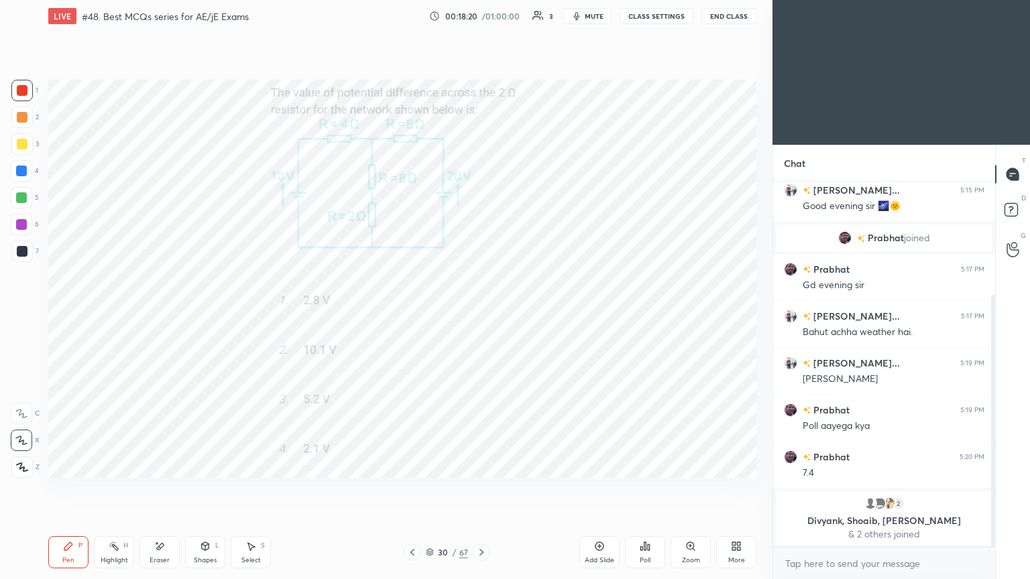
click at [24, 91] on div at bounding box center [22, 90] width 11 height 11
click at [161, 489] on icon at bounding box center [160, 546] width 7 height 7
click at [67, 489] on div "Pen P" at bounding box center [68, 552] width 40 height 32
click at [24, 92] on div at bounding box center [22, 90] width 11 height 11
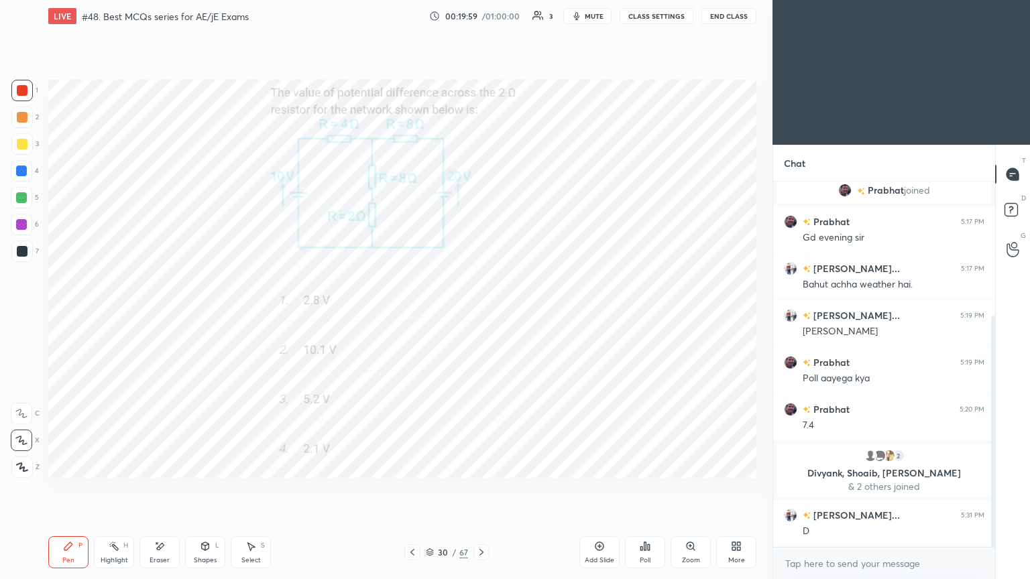
click at [164, 489] on icon at bounding box center [159, 546] width 11 height 11
click at [74, 489] on div "Pen P" at bounding box center [68, 552] width 40 height 32
click at [477, 489] on icon at bounding box center [481, 552] width 11 height 11
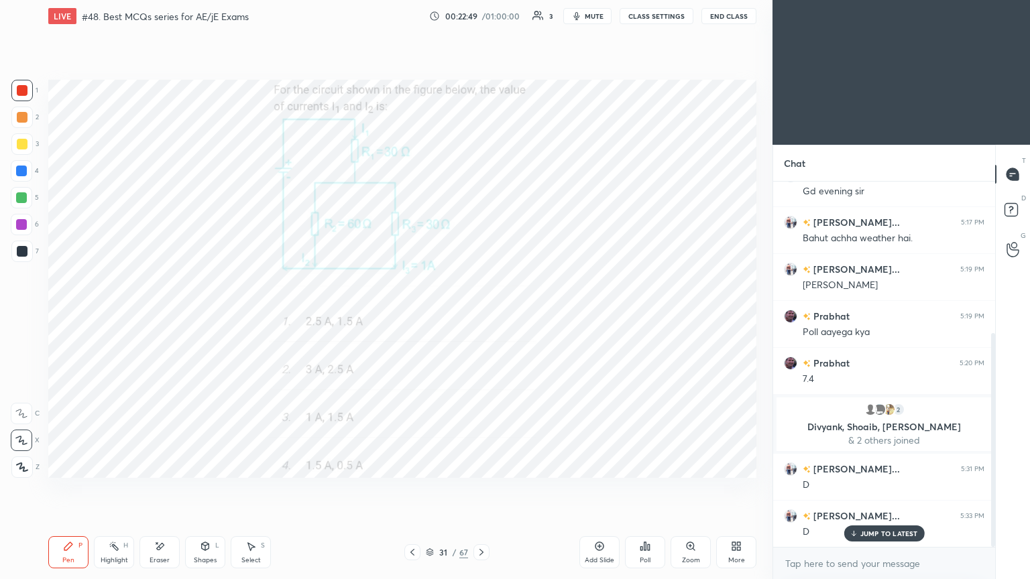
click at [481, 489] on icon at bounding box center [481, 552] width 4 height 7
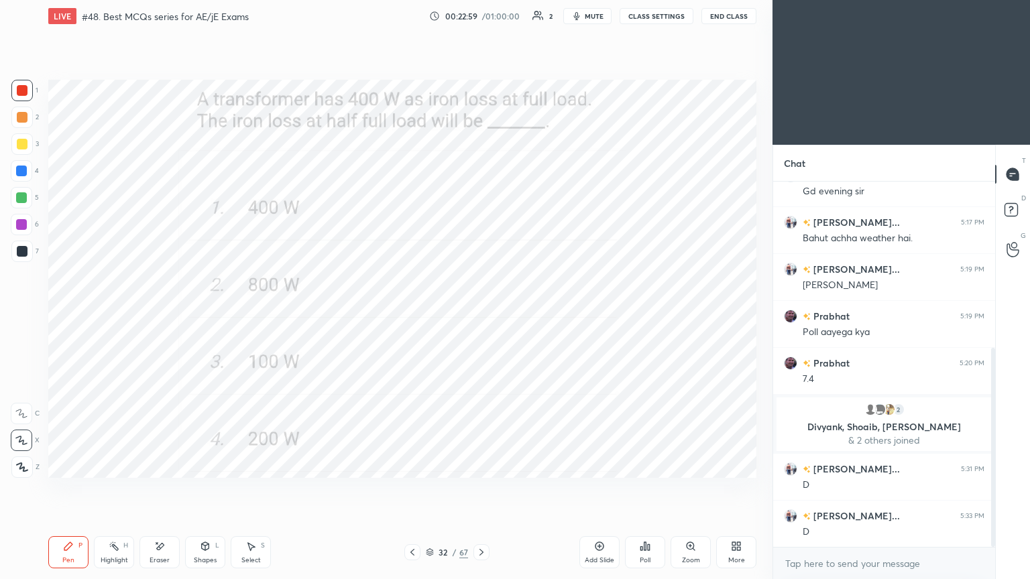
scroll to position [305, 0]
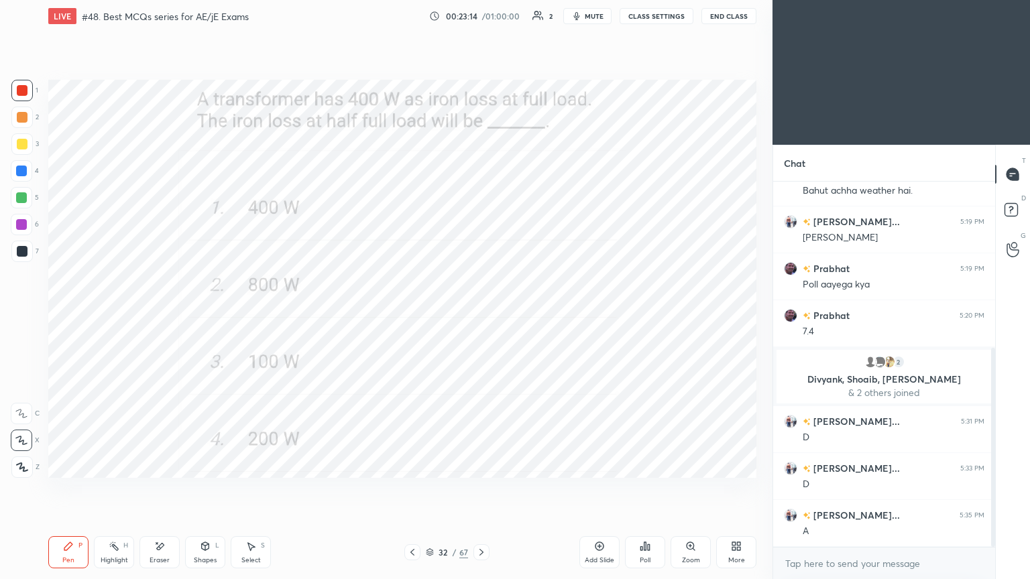
click at [481, 489] on icon at bounding box center [481, 552] width 11 height 11
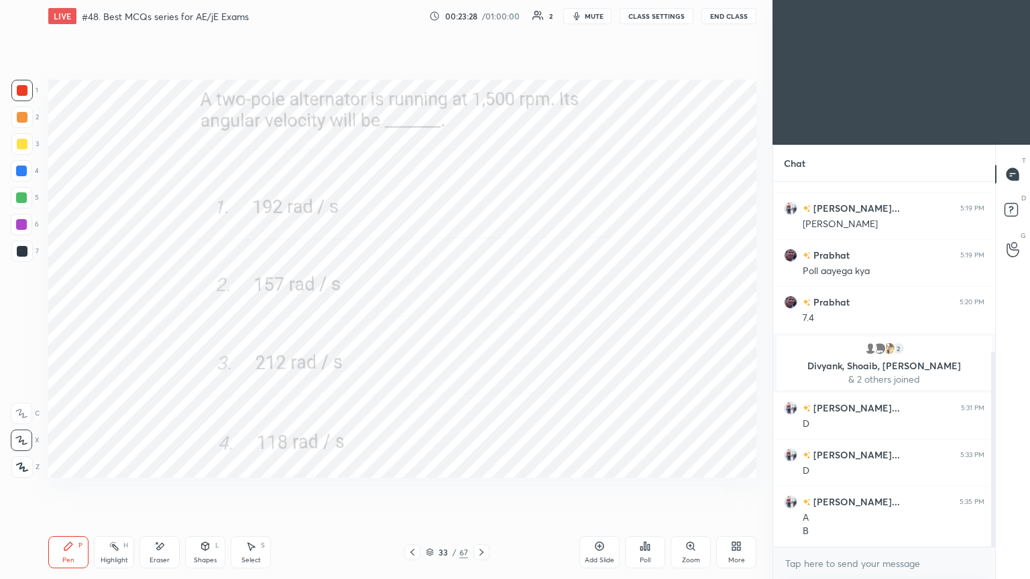
click at [487, 489] on div at bounding box center [481, 552] width 16 height 16
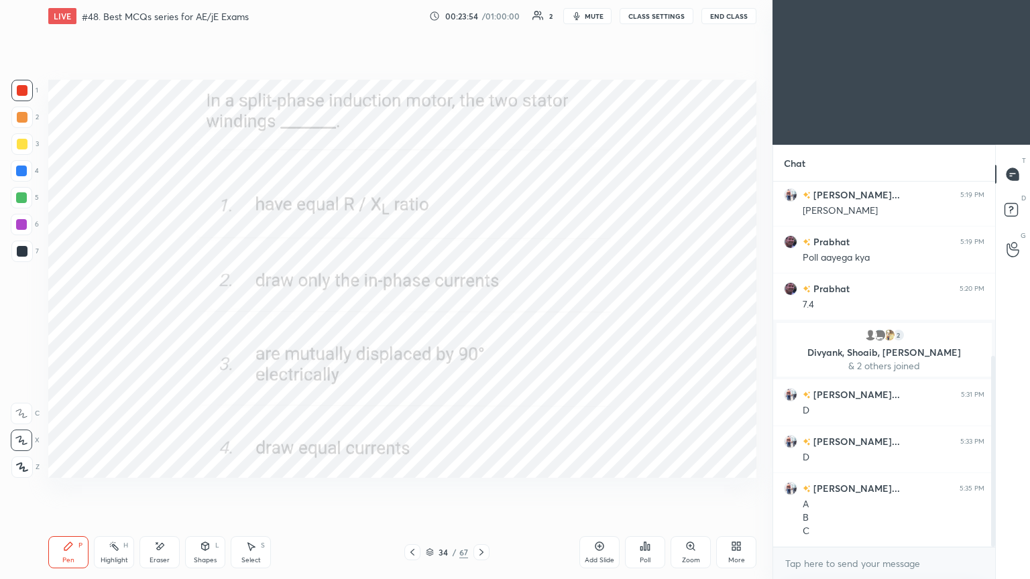
click at [483, 489] on icon at bounding box center [481, 552] width 11 height 11
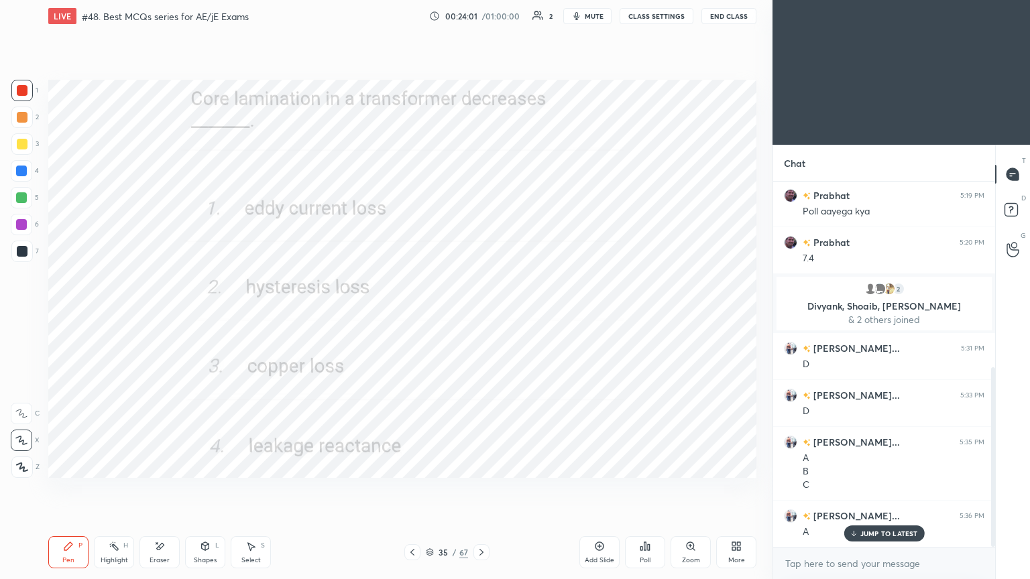
drag, startPoint x: 483, startPoint y: 552, endPoint x: 485, endPoint y: 542, distance: 9.8
click at [483, 489] on icon at bounding box center [481, 552] width 11 height 11
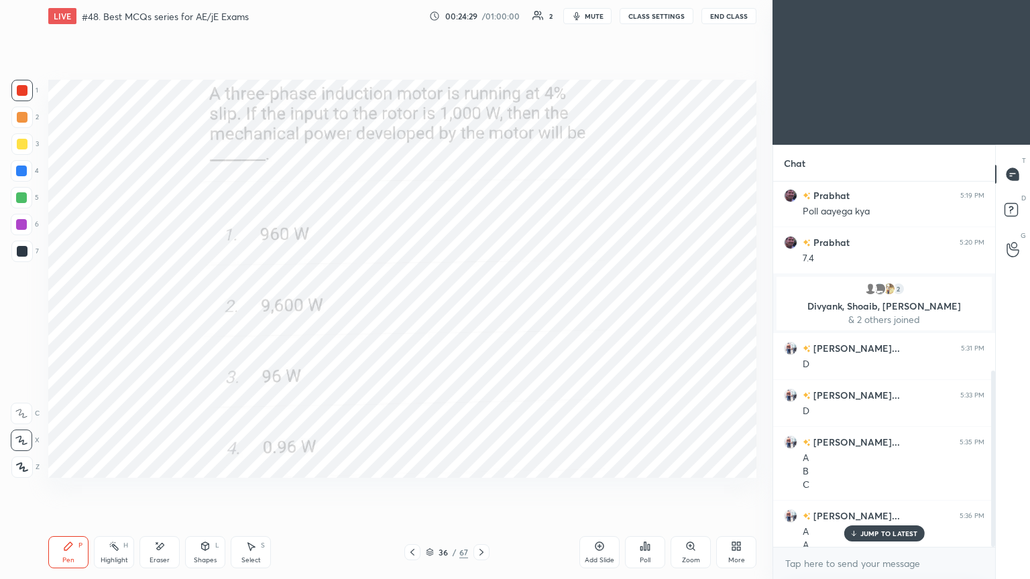
scroll to position [391, 0]
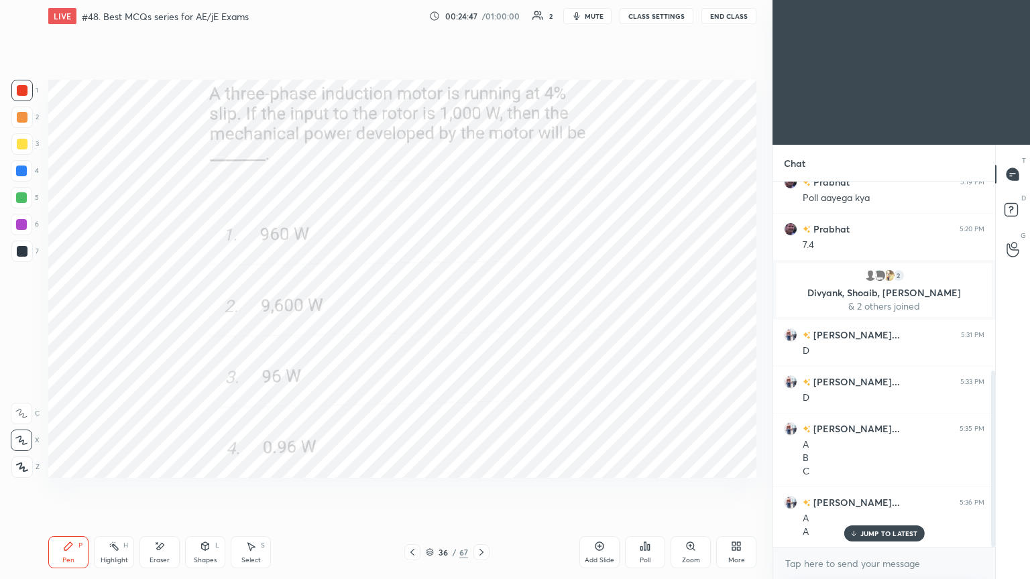
click at [531, 86] on div "Setting up your live class Poll for secs No correct answer Start poll" at bounding box center [402, 278] width 719 height 493
click at [481, 489] on icon at bounding box center [481, 552] width 4 height 7
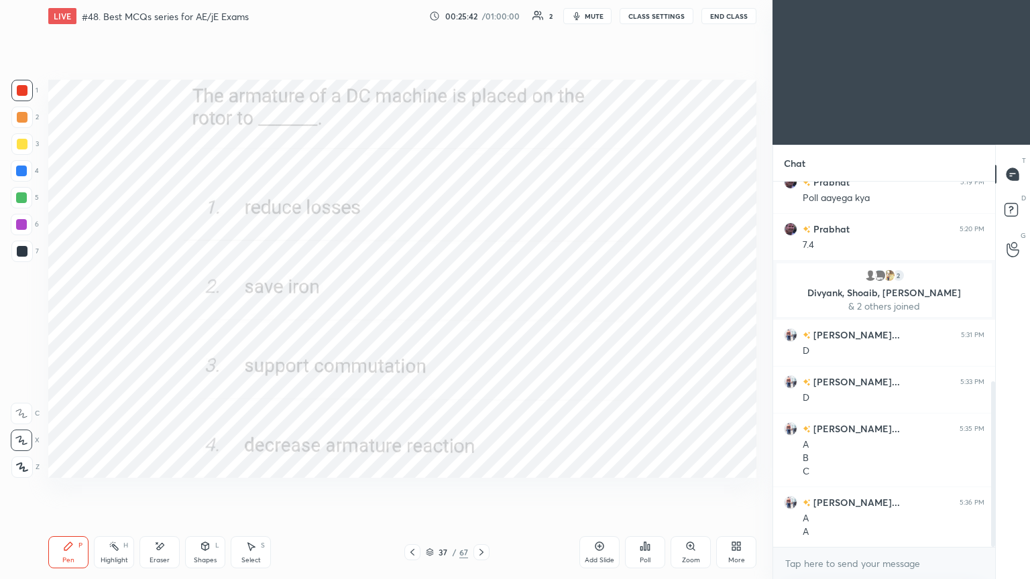
scroll to position [439, 0]
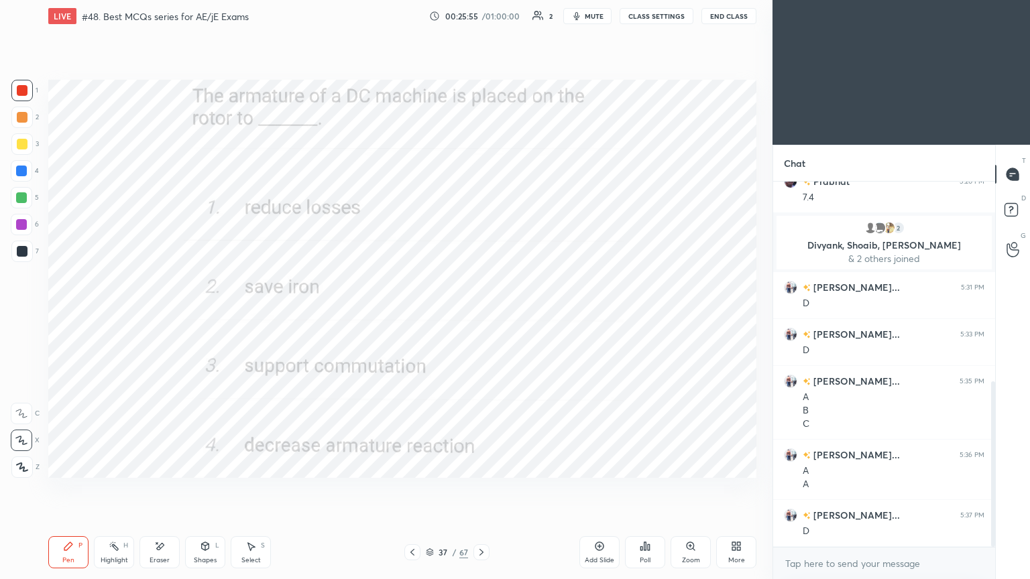
click at [476, 489] on icon at bounding box center [481, 552] width 11 height 11
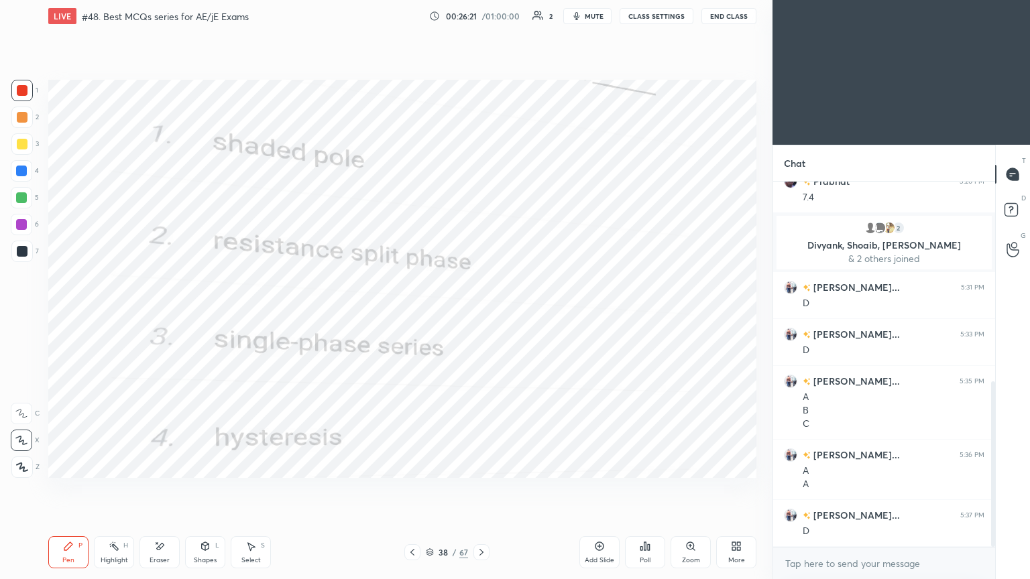
click at [479, 489] on icon at bounding box center [481, 552] width 11 height 11
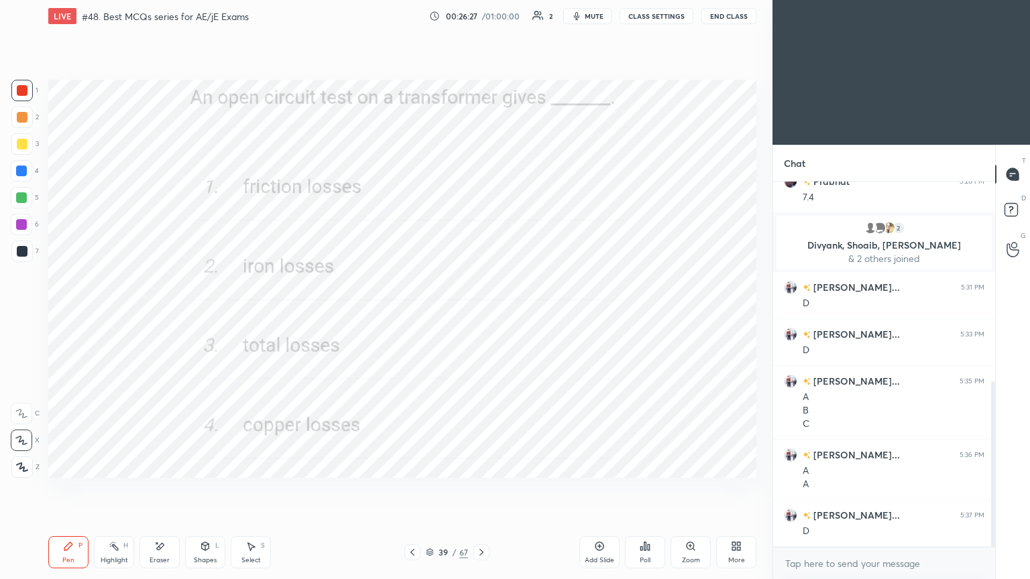
click at [488, 489] on div at bounding box center [481, 552] width 16 height 16
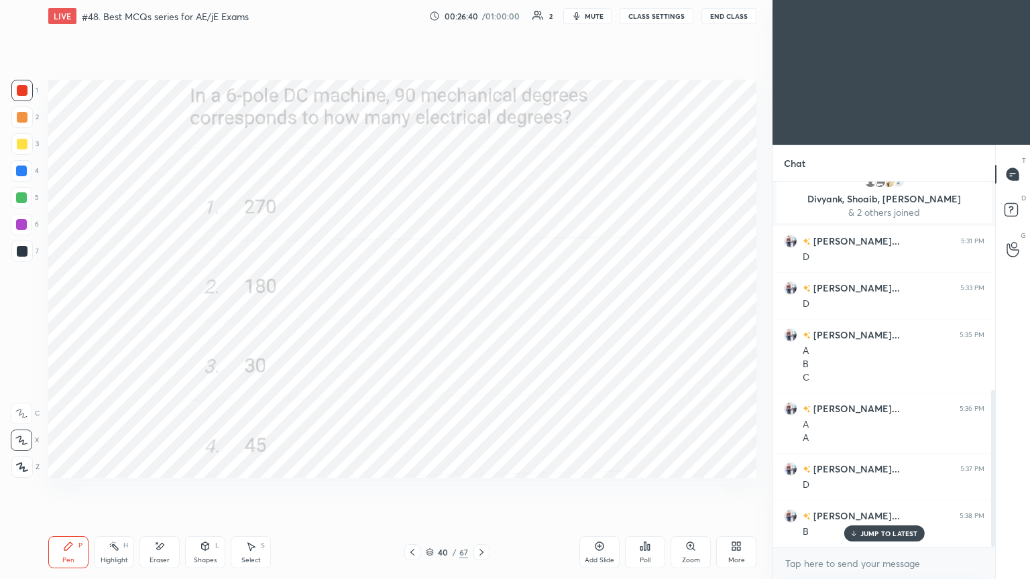
scroll to position [499, 0]
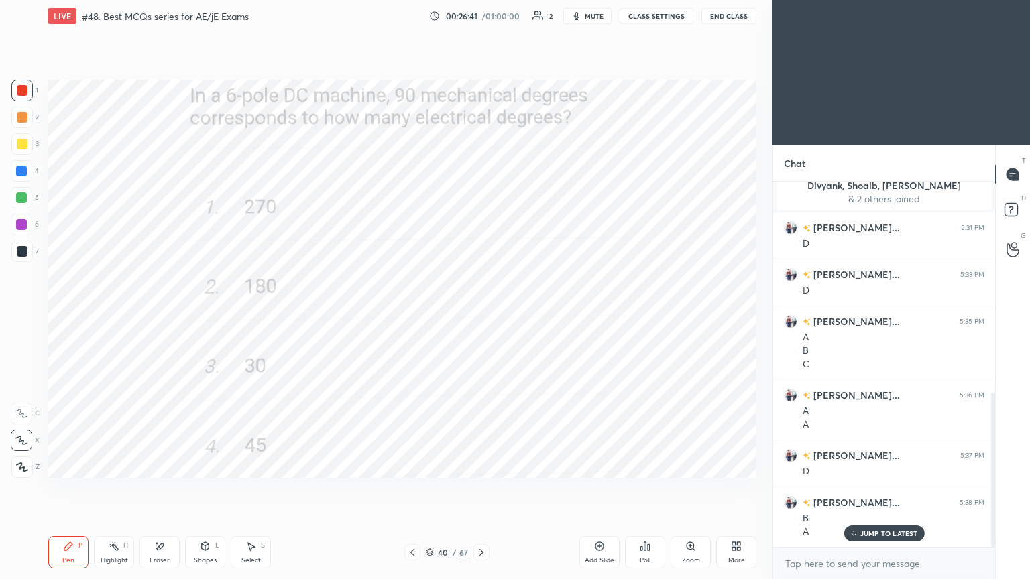
click at [172, 489] on div "Eraser" at bounding box center [159, 552] width 40 height 32
click at [93, 489] on div "Pen P Highlight H Eraser Shapes L Select S" at bounding box center [180, 552] width 265 height 32
click at [75, 489] on div "Pen P" at bounding box center [68, 552] width 40 height 32
click at [483, 489] on div "Pen P Highlight H Eraser Shapes L Select S 40 / 67 Add Slide Poll Zoom More" at bounding box center [402, 553] width 708 height 54
click at [483, 489] on icon at bounding box center [481, 552] width 11 height 11
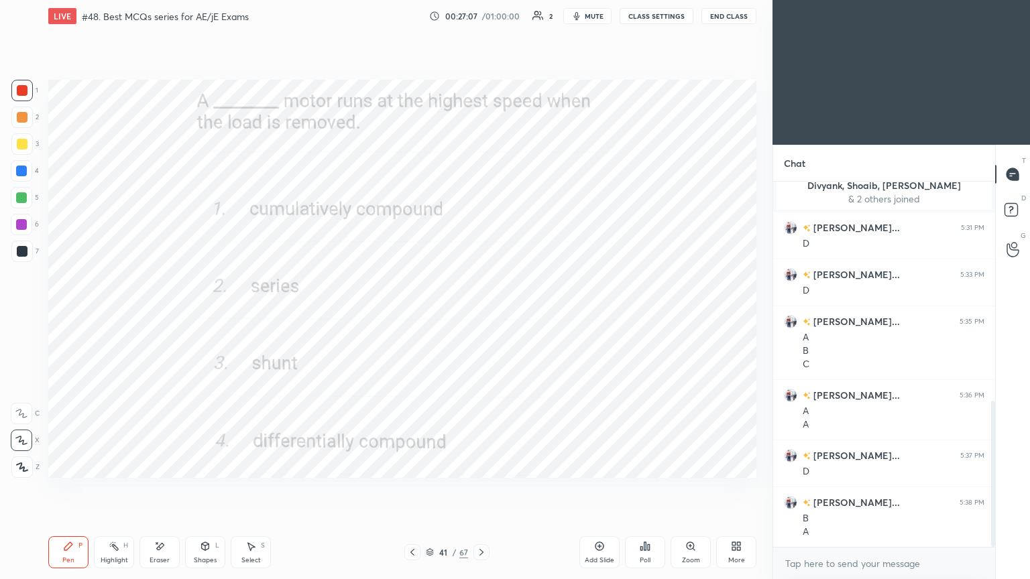
scroll to position [546, 0]
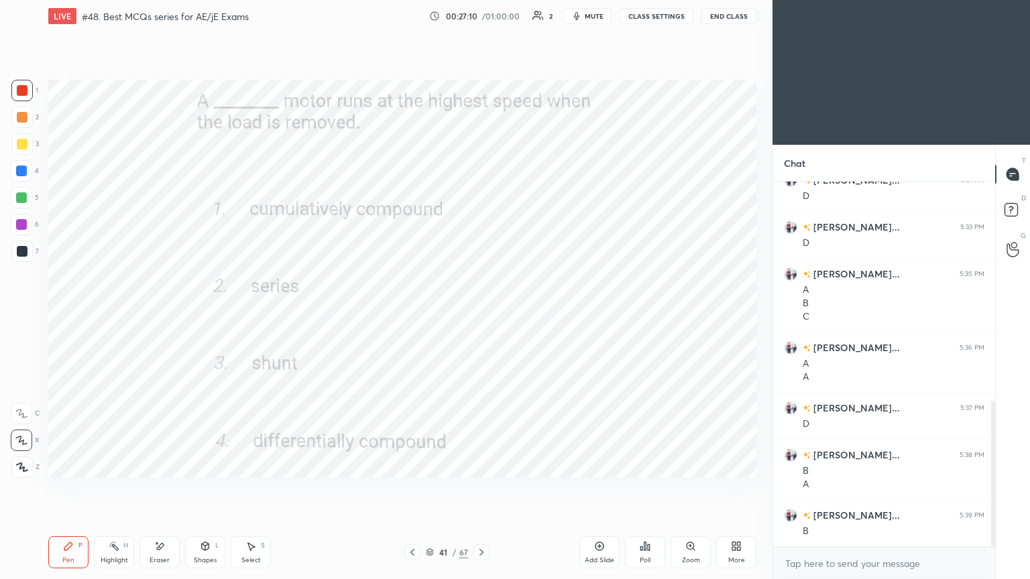
click at [481, 489] on icon at bounding box center [481, 552] width 11 height 11
click at [477, 489] on icon at bounding box center [481, 552] width 11 height 11
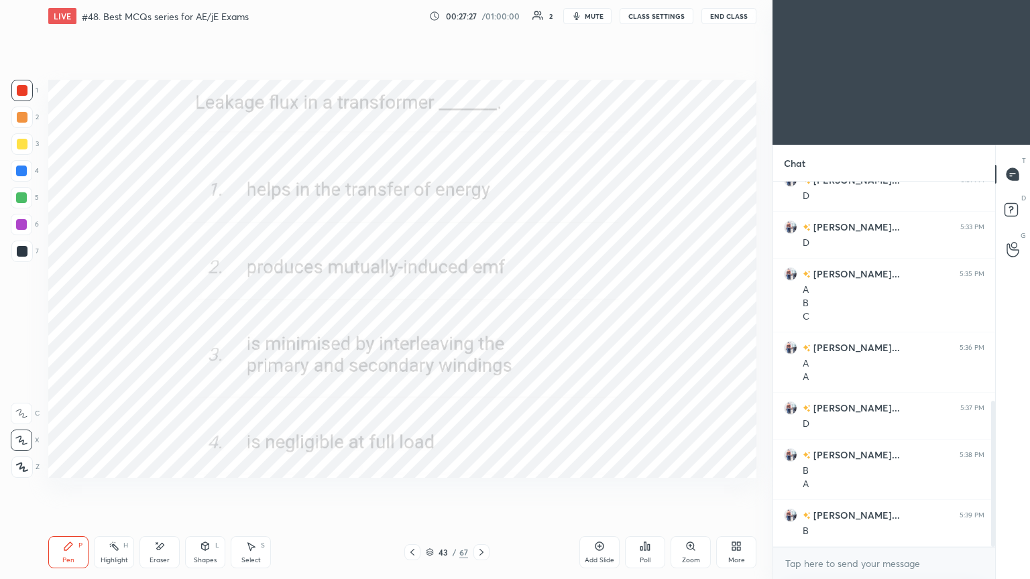
scroll to position [334, 218]
click at [492, 489] on div "43 / 67" at bounding box center [446, 552] width 265 height 16
click at [487, 489] on div "Pen P Highlight H Eraser Shapes L Select S 43 / 67 Add Slide Poll Zoom More" at bounding box center [402, 553] width 708 height 54
click at [483, 489] on div at bounding box center [481, 552] width 16 height 16
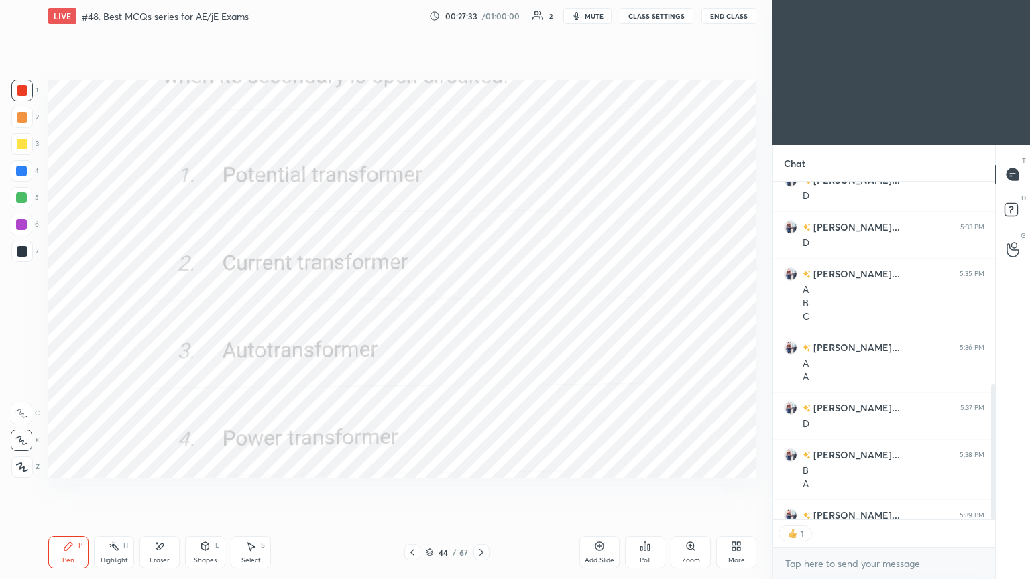
click at [480, 489] on icon at bounding box center [481, 552] width 11 height 11
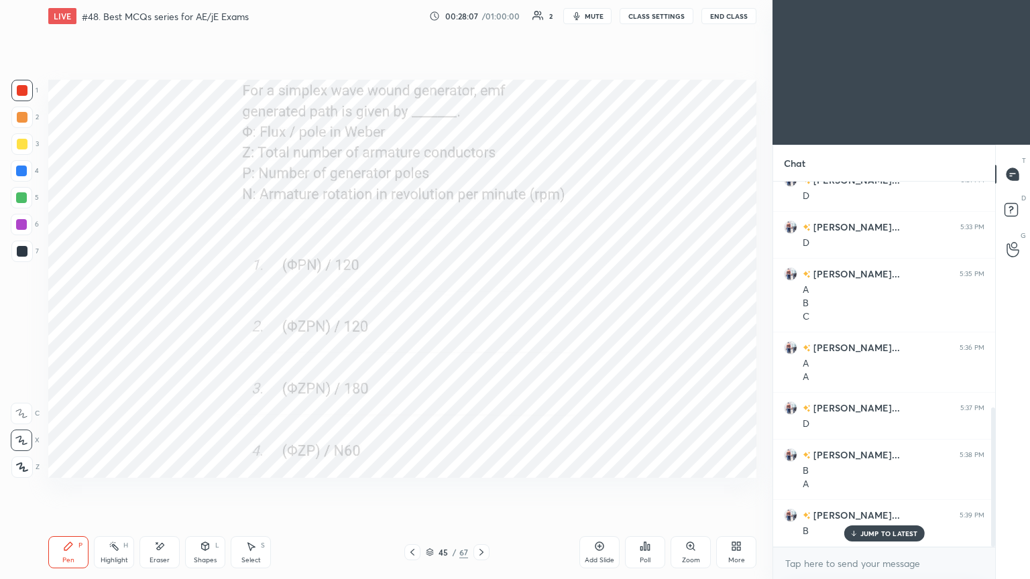
scroll to position [593, 0]
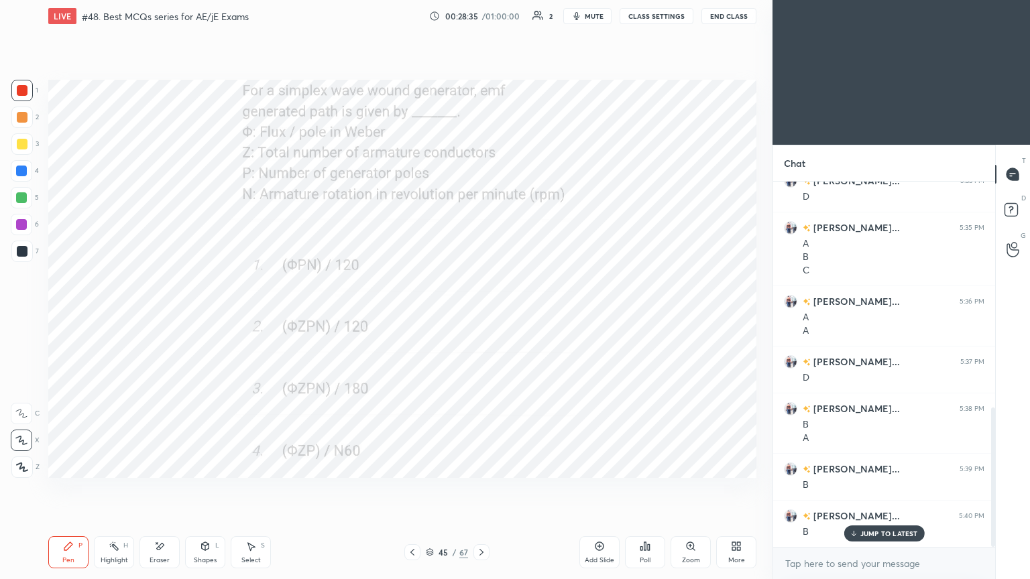
click at [477, 489] on icon at bounding box center [481, 552] width 11 height 11
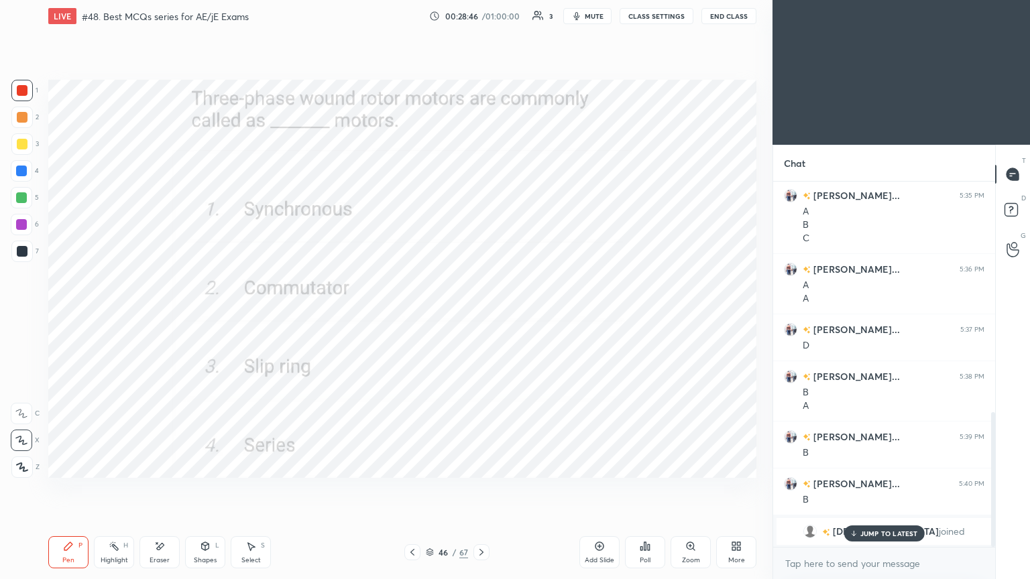
scroll to position [672, 0]
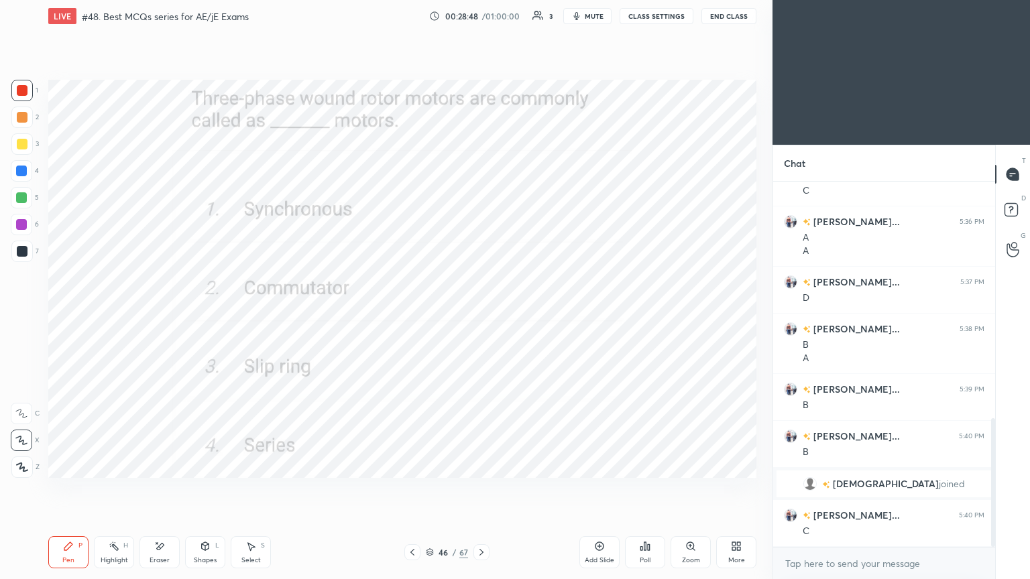
click at [485, 489] on icon at bounding box center [481, 552] width 11 height 11
click at [486, 489] on div at bounding box center [481, 552] width 16 height 16
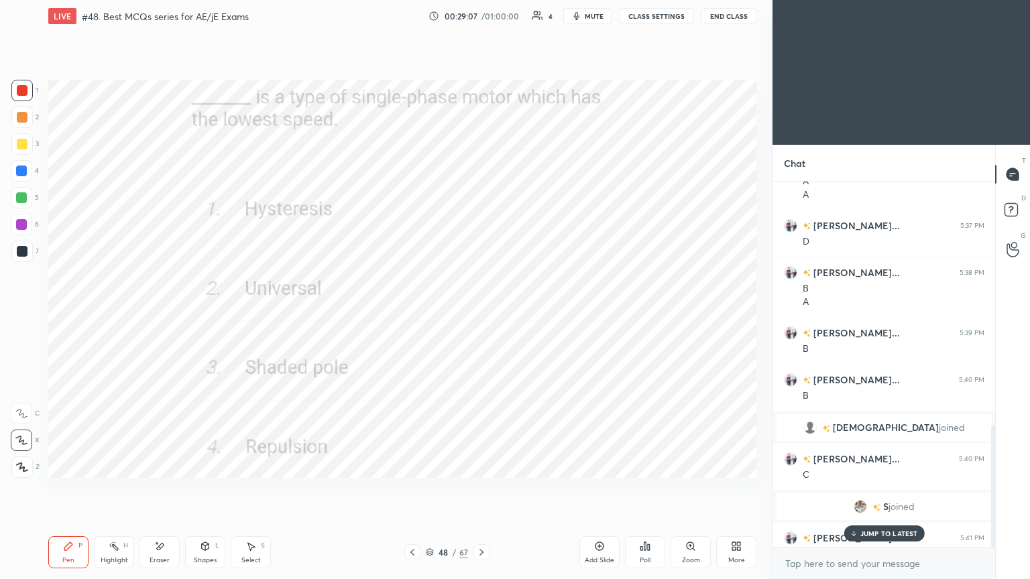
scroll to position [727, 0]
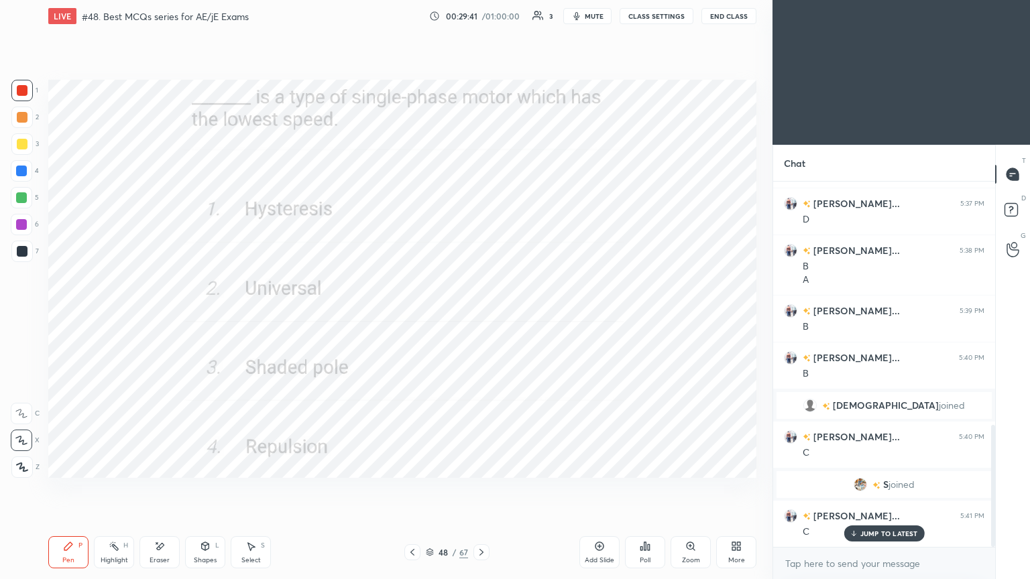
click at [475, 489] on div at bounding box center [481, 552] width 16 height 16
click at [479, 489] on icon at bounding box center [481, 552] width 11 height 11
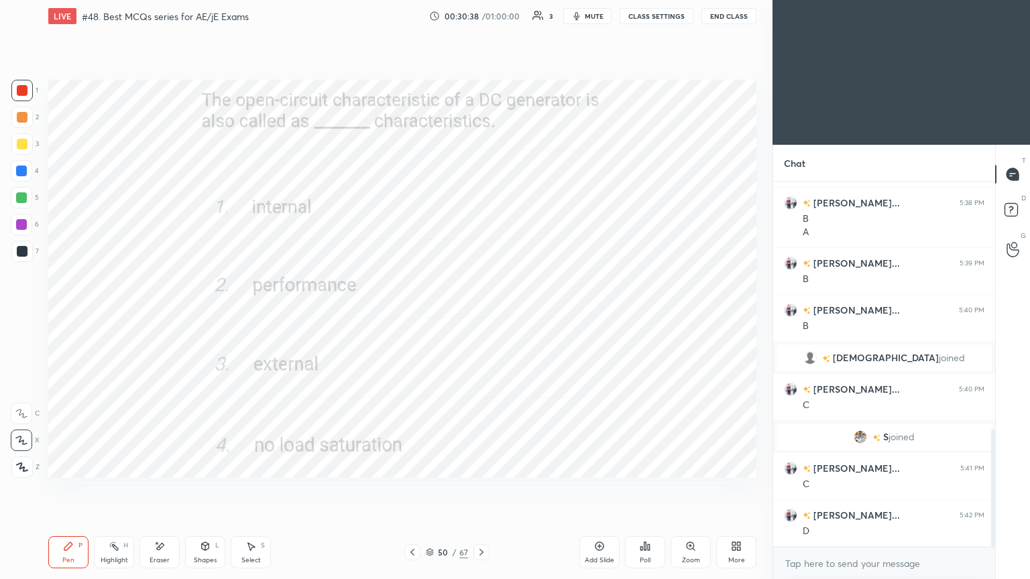
click at [480, 489] on icon at bounding box center [481, 552] width 11 height 11
click at [478, 489] on icon at bounding box center [481, 552] width 11 height 11
click at [481, 489] on icon at bounding box center [481, 552] width 11 height 11
click at [480, 489] on icon at bounding box center [481, 552] width 11 height 11
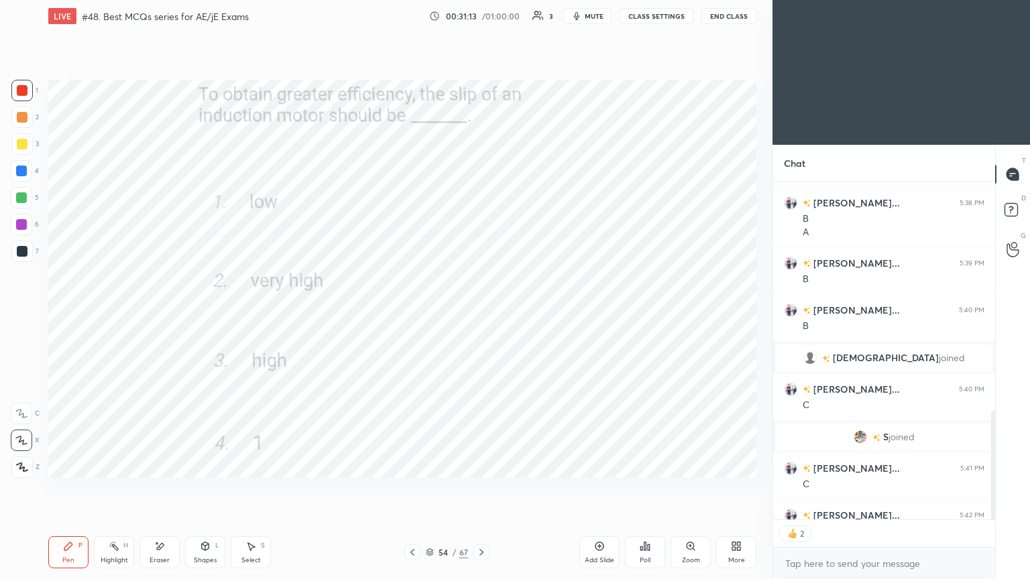
scroll to position [4, 4]
click at [161, 489] on icon at bounding box center [159, 546] width 11 height 11
click at [212, 462] on div "Setting up your live class Poll for secs No correct answer Start poll" at bounding box center [402, 278] width 719 height 493
click at [62, 489] on div "Pen P" at bounding box center [68, 552] width 40 height 32
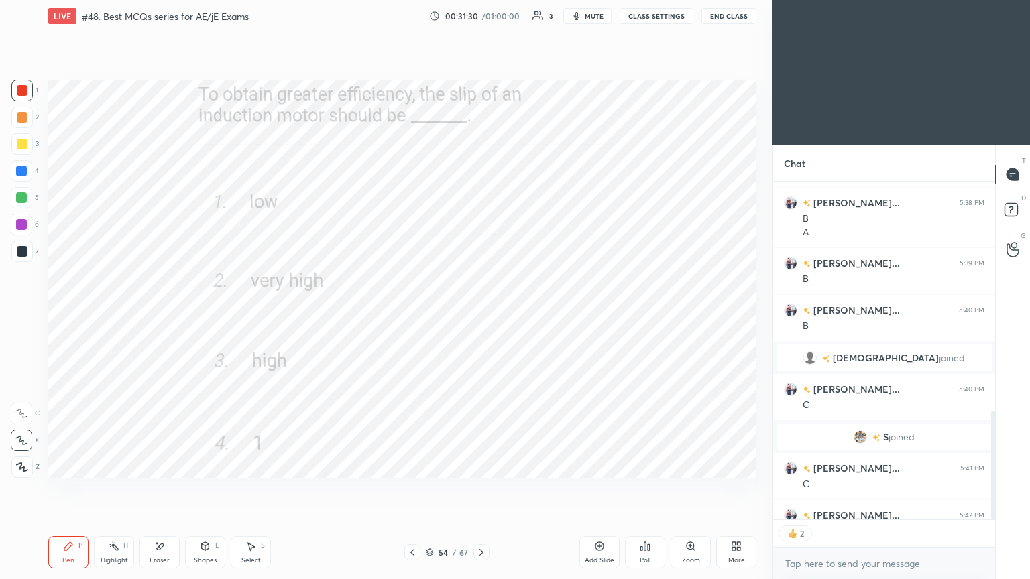
click at [487, 489] on div at bounding box center [481, 552] width 16 height 16
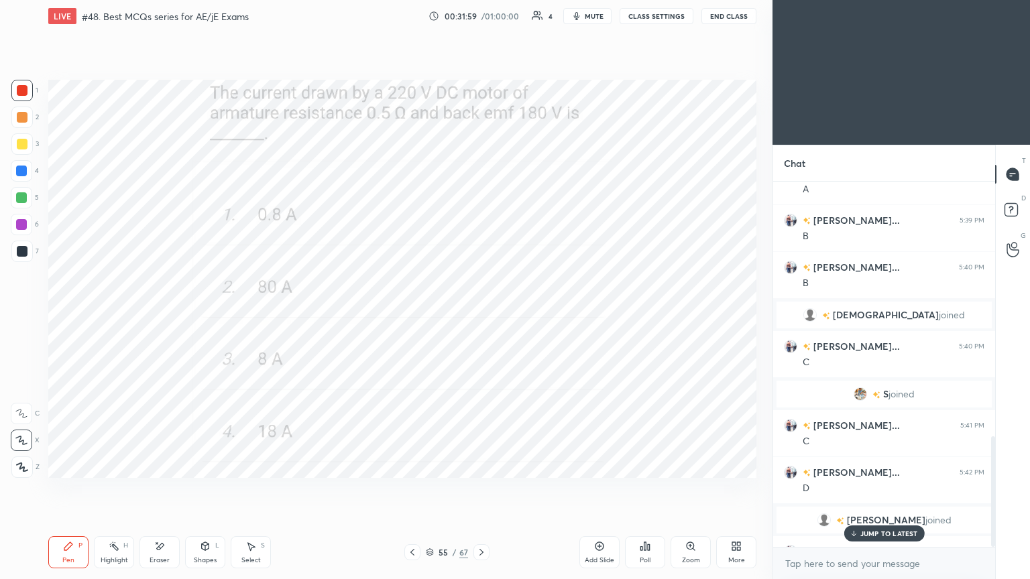
scroll to position [842, 0]
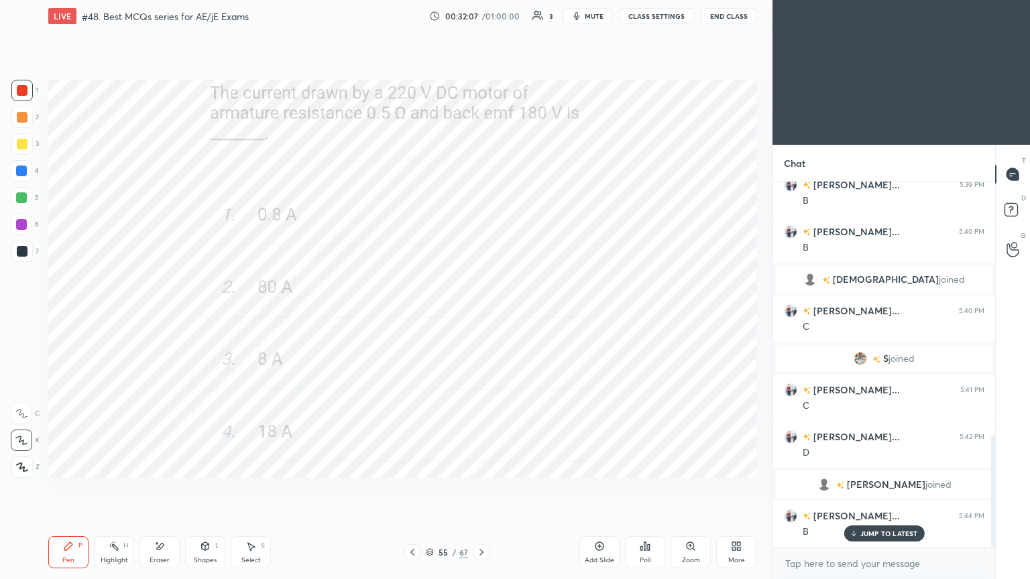
click at [481, 489] on icon at bounding box center [481, 552] width 4 height 7
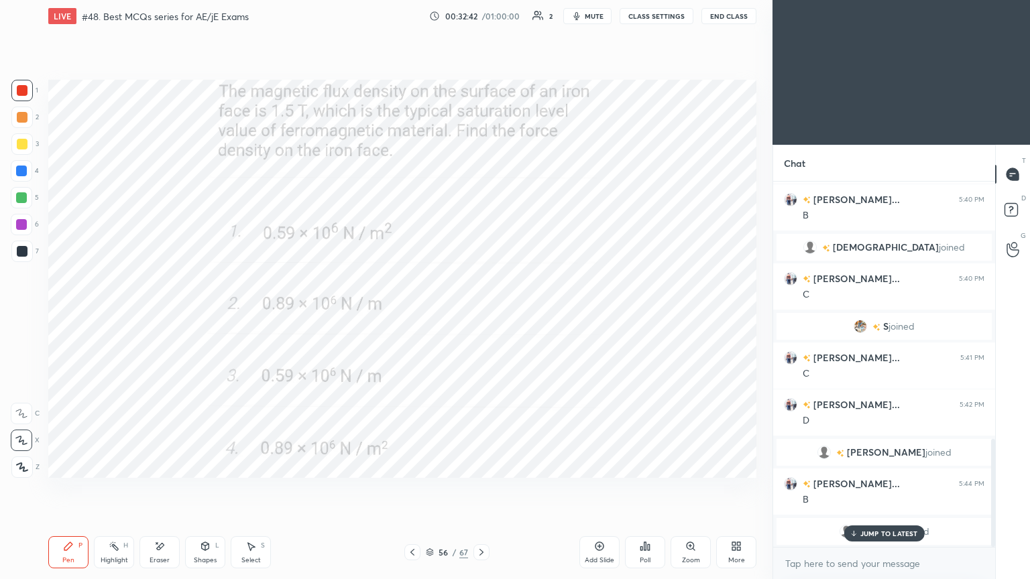
click at [894, 489] on p "JUMP TO LATEST" at bounding box center [889, 534] width 58 height 8
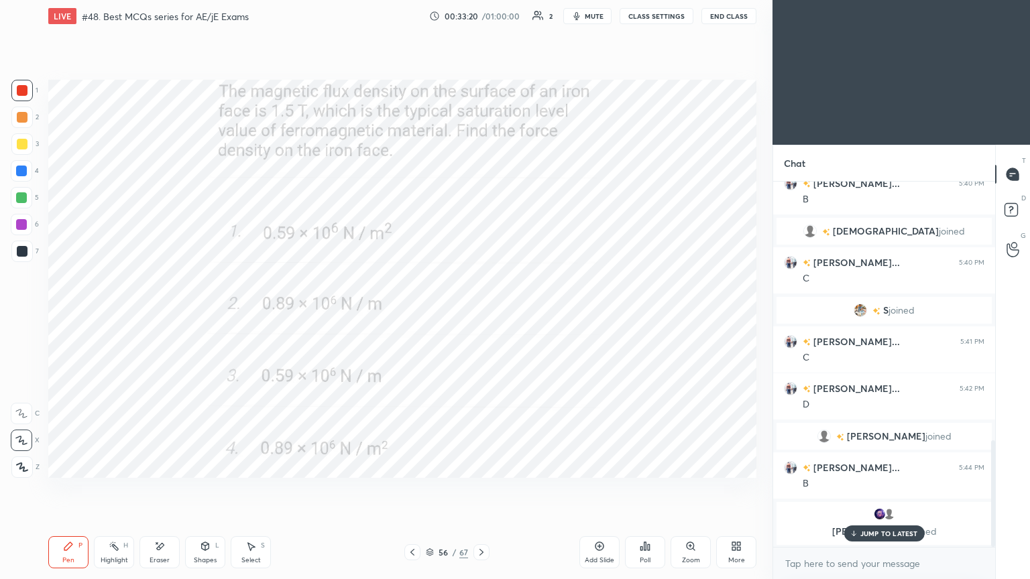
click at [483, 489] on icon at bounding box center [481, 552] width 11 height 11
click at [480, 489] on icon at bounding box center [481, 552] width 11 height 11
click at [865, 489] on p "JUMP TO LATEST" at bounding box center [889, 534] width 58 height 8
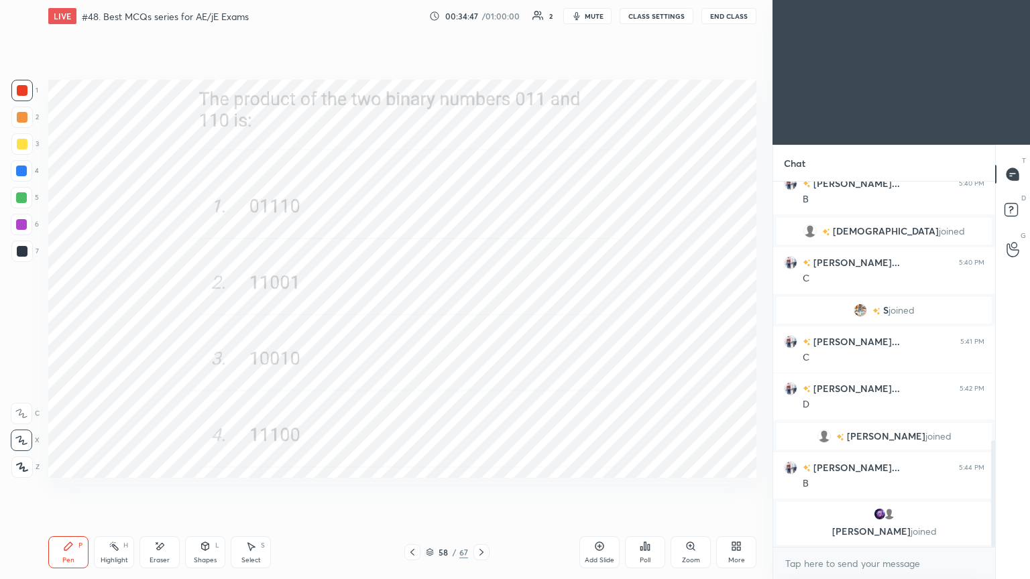
click at [488, 489] on div at bounding box center [481, 552] width 16 height 16
click at [481, 489] on icon at bounding box center [481, 552] width 11 height 11
click at [477, 489] on icon at bounding box center [481, 552] width 11 height 11
click at [483, 489] on icon at bounding box center [481, 552] width 11 height 11
click at [487, 489] on div at bounding box center [481, 552] width 16 height 16
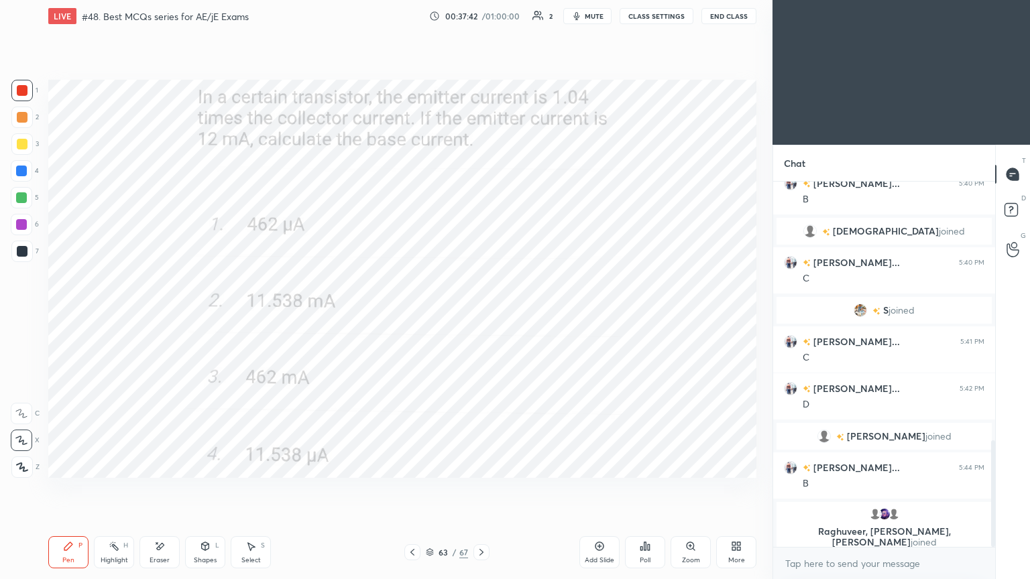
click at [756, 212] on div "Setting up your live class Poll for secs No correct answer Start poll" at bounding box center [402, 278] width 719 height 493
click at [756, 211] on div "Setting up your live class Poll for secs No correct answer Start poll" at bounding box center [402, 278] width 719 height 493
click at [162, 489] on div "Eraser" at bounding box center [159, 560] width 20 height 7
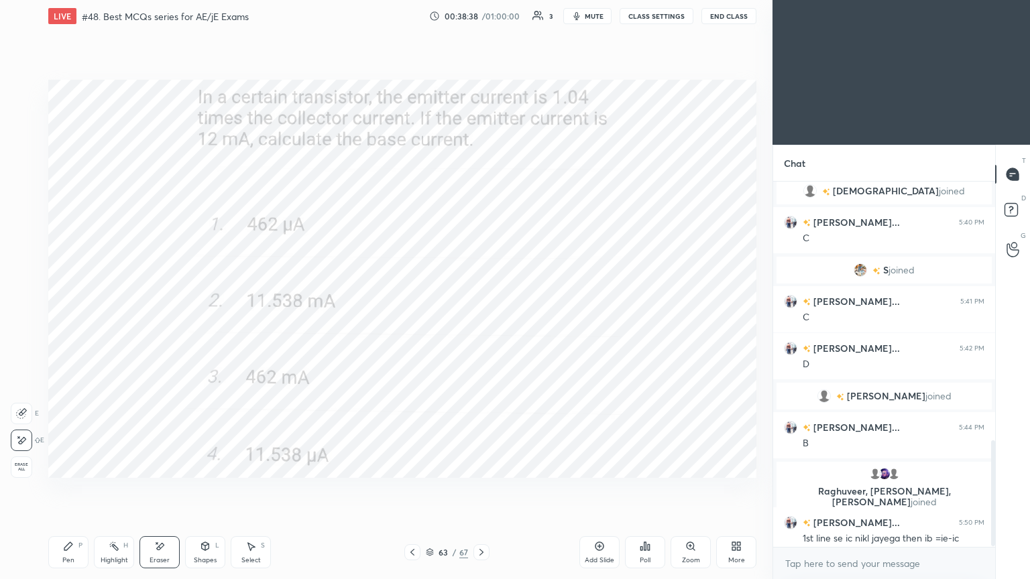
scroll to position [898, 0]
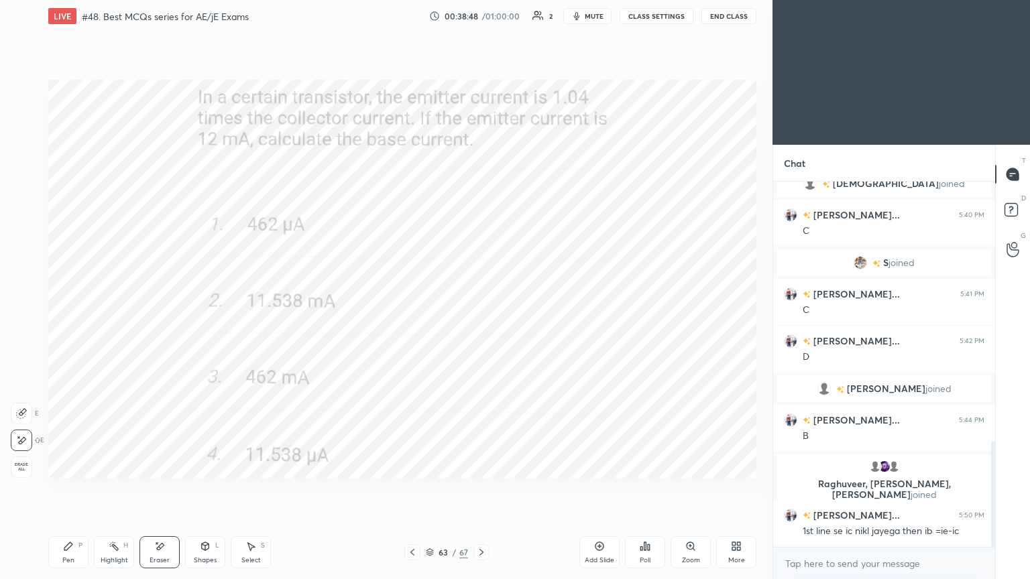
click at [71, 489] on div "Pen" at bounding box center [68, 560] width 12 height 7
click at [157, 489] on div "Eraser" at bounding box center [159, 560] width 20 height 7
click at [75, 489] on div "Pen P" at bounding box center [68, 552] width 40 height 32
click at [477, 489] on icon at bounding box center [481, 552] width 11 height 11
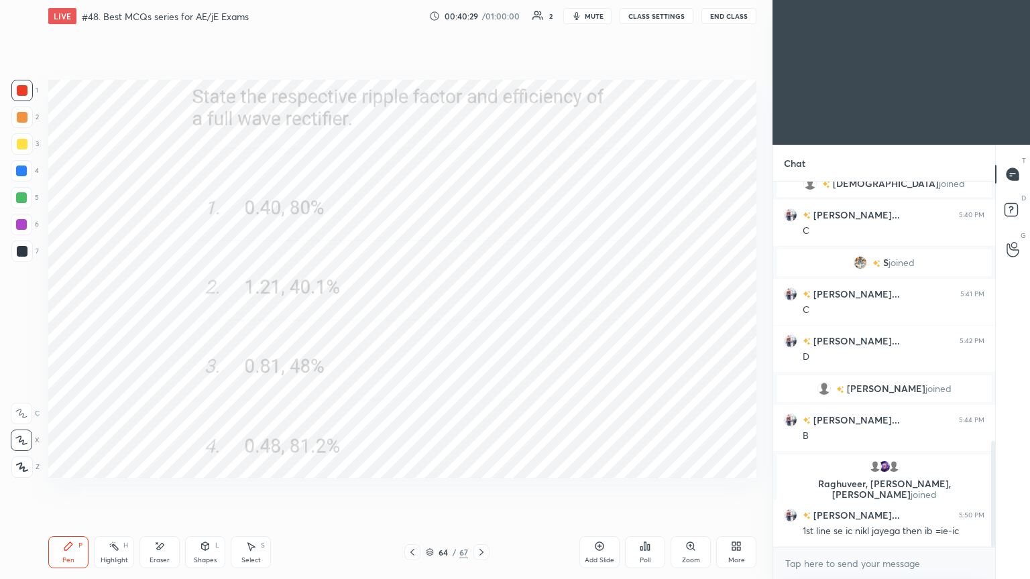
click at [484, 489] on icon at bounding box center [481, 552] width 11 height 11
click at [485, 489] on icon at bounding box center [481, 552] width 11 height 11
click at [430, 489] on icon at bounding box center [429, 553] width 7 height 2
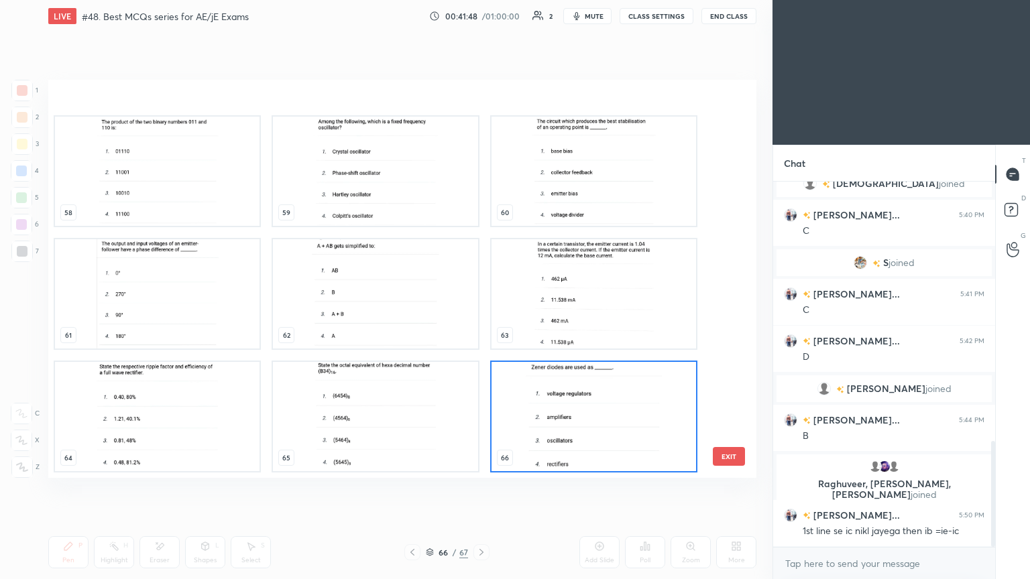
scroll to position [2422, 0]
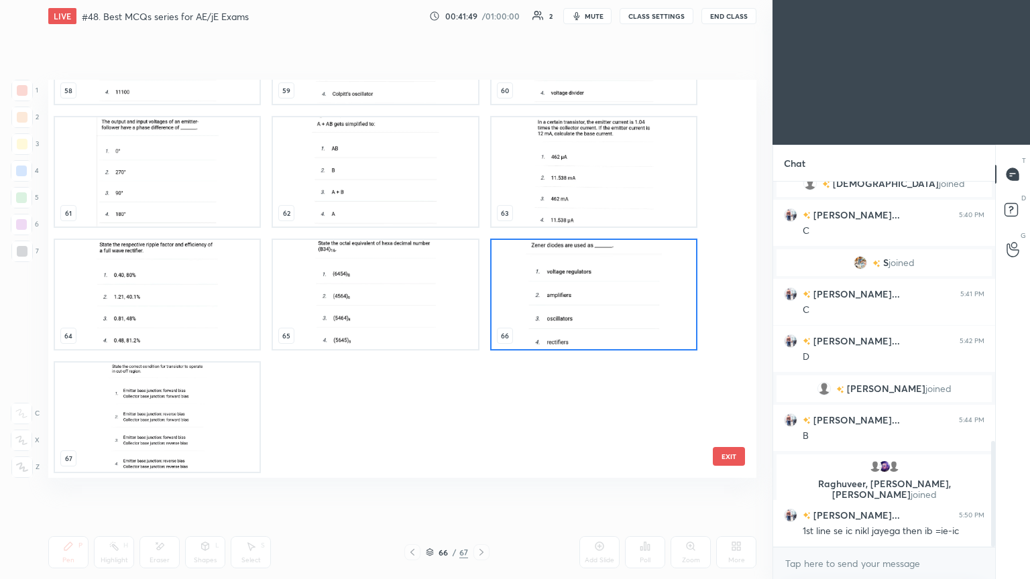
click at [204, 416] on img "grid" at bounding box center [157, 417] width 204 height 109
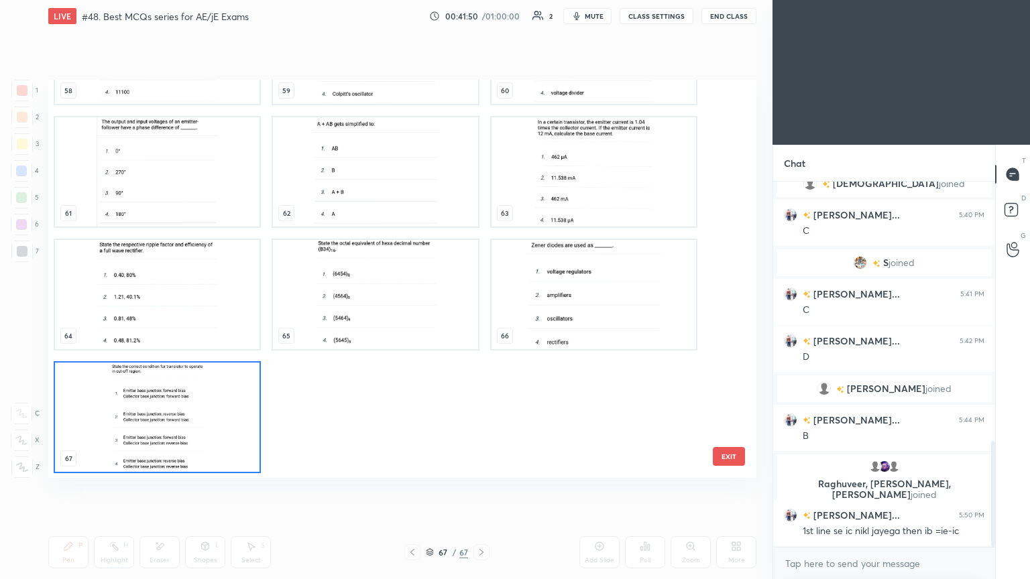
click at [209, 419] on img "grid" at bounding box center [157, 417] width 204 height 109
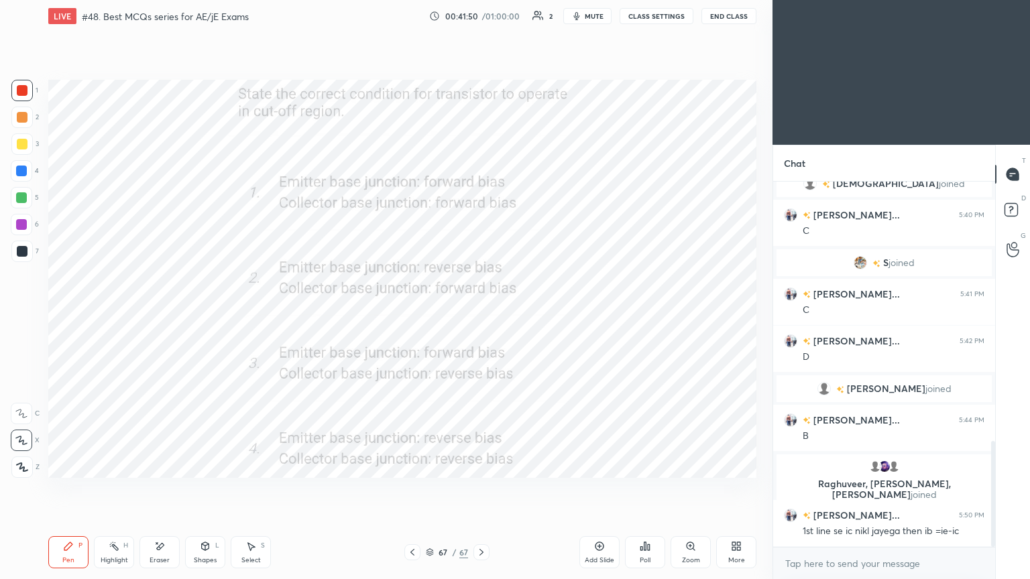
click at [212, 423] on img "grid" at bounding box center [157, 417] width 204 height 109
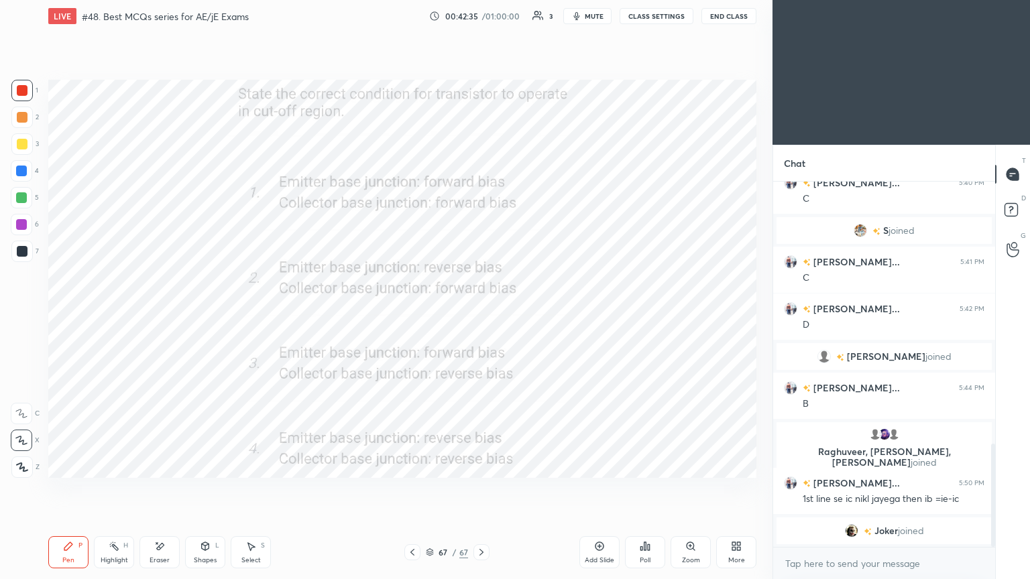
click at [426, 489] on icon at bounding box center [429, 550] width 7 height 3
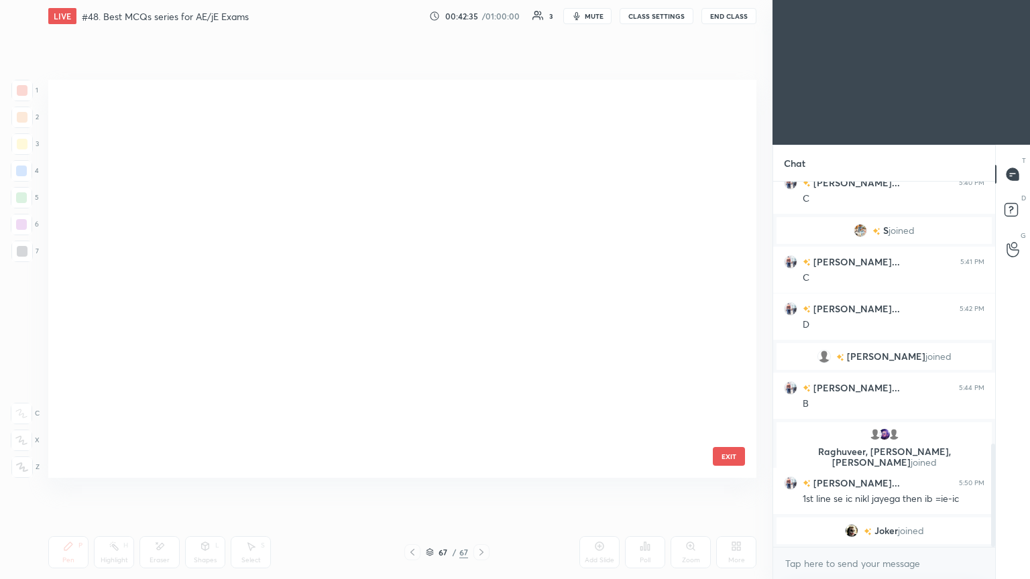
scroll to position [394, 701]
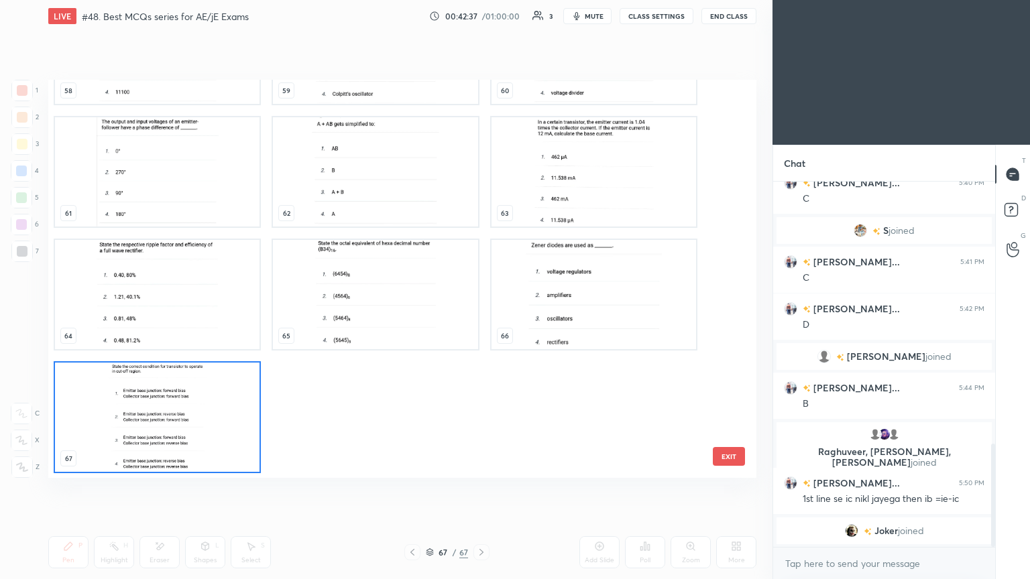
drag, startPoint x: 724, startPoint y: 406, endPoint x: 724, endPoint y: 186, distance: 219.9
click at [729, 172] on div "55 56 57 58 59 60 61 62 63 64 65 66 67" at bounding box center [390, 279] width 684 height 398
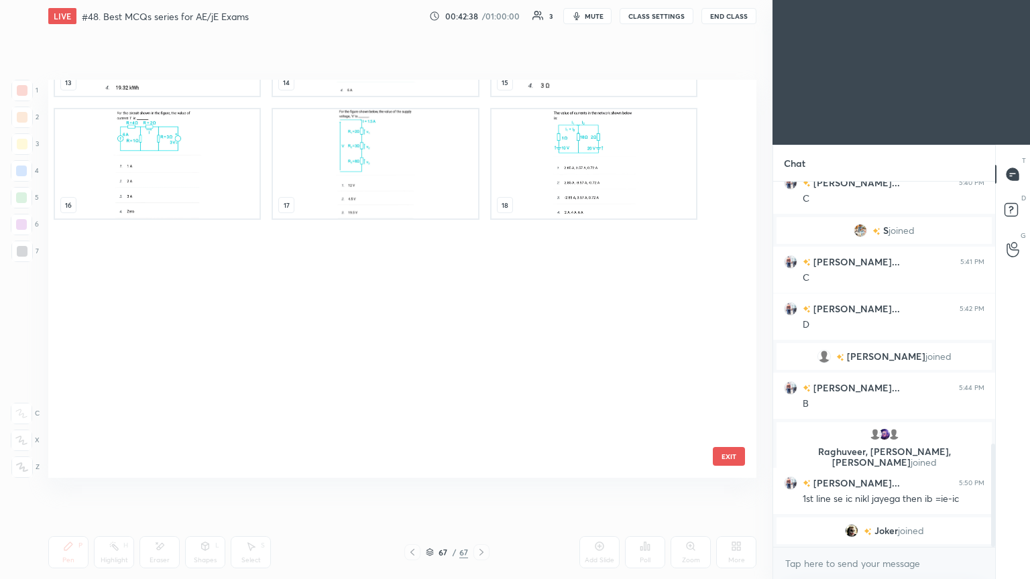
scroll to position [0, 0]
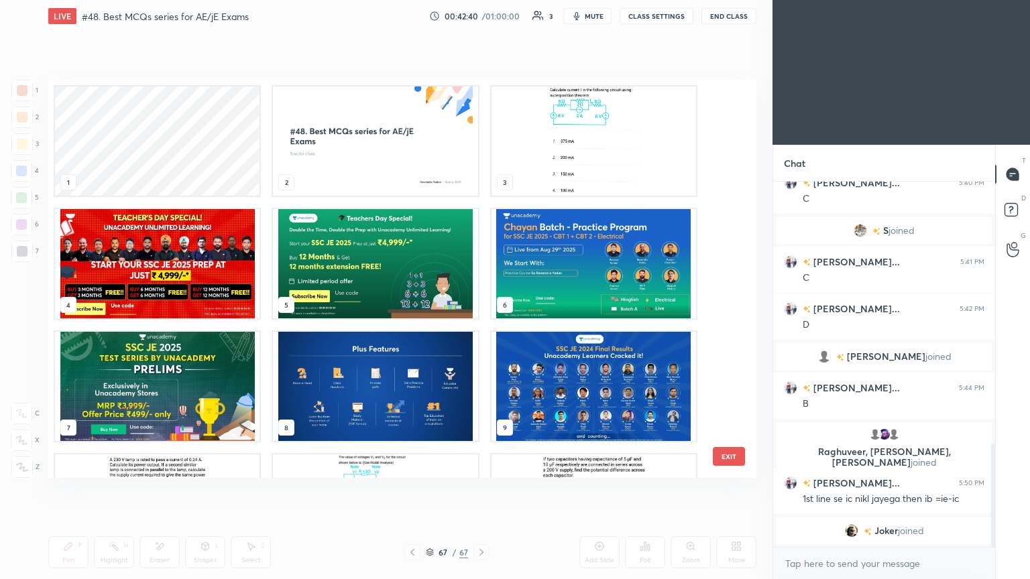
click at [172, 270] on img "grid" at bounding box center [157, 263] width 204 height 109
click at [172, 271] on img "grid" at bounding box center [157, 263] width 204 height 109
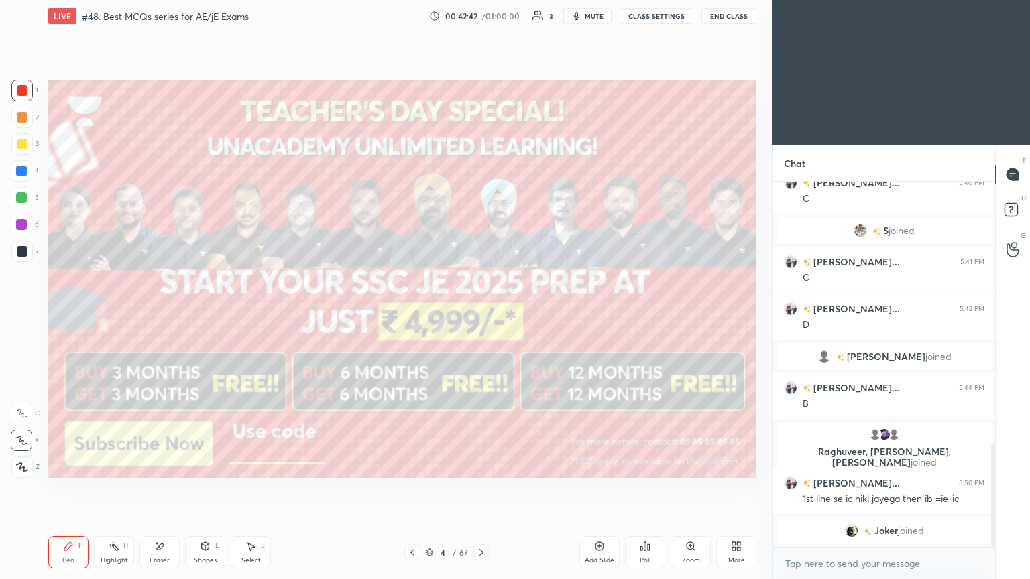
click at [119, 489] on div "Highlight H" at bounding box center [114, 552] width 40 height 32
click at [25, 469] on icon at bounding box center [21, 467] width 11 height 11
click at [158, 489] on icon at bounding box center [160, 546] width 7 height 7
click at [20, 467] on span "Erase all" at bounding box center [21, 467] width 20 height 9
click at [62, 489] on div "Pen P" at bounding box center [68, 552] width 40 height 32
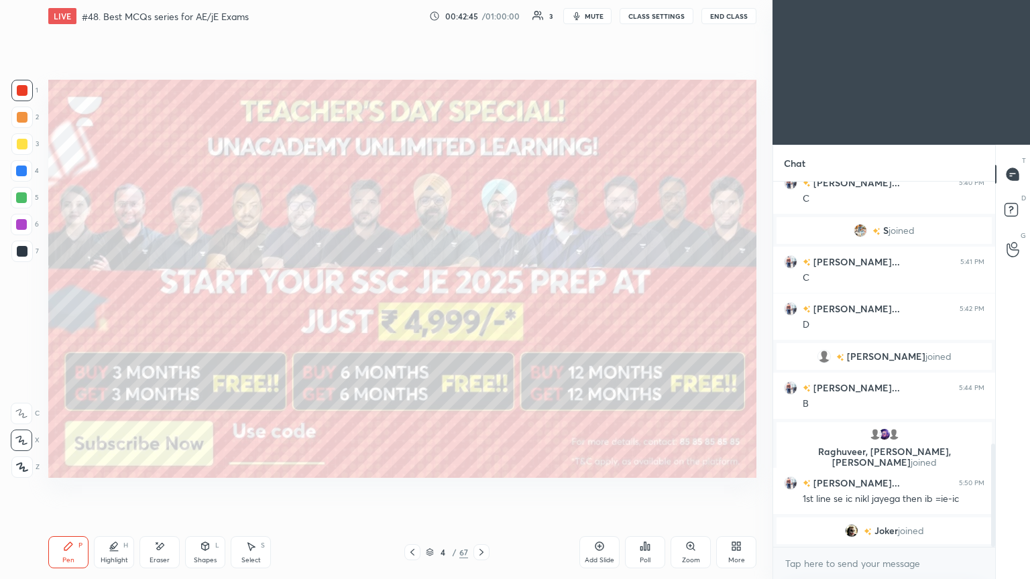
click at [21, 145] on div at bounding box center [22, 144] width 11 height 11
click at [19, 144] on div at bounding box center [22, 144] width 11 height 11
click at [717, 11] on button "End Class" at bounding box center [728, 16] width 55 height 16
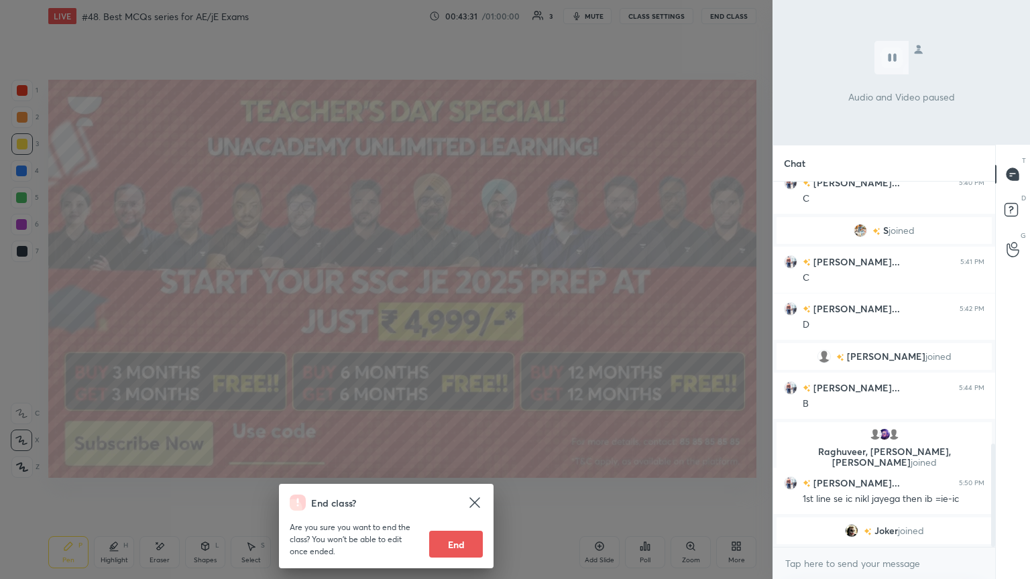
click at [698, 53] on div "End class? Are you sure you want to end the class? You won’t be able to edit on…" at bounding box center [386, 289] width 772 height 579
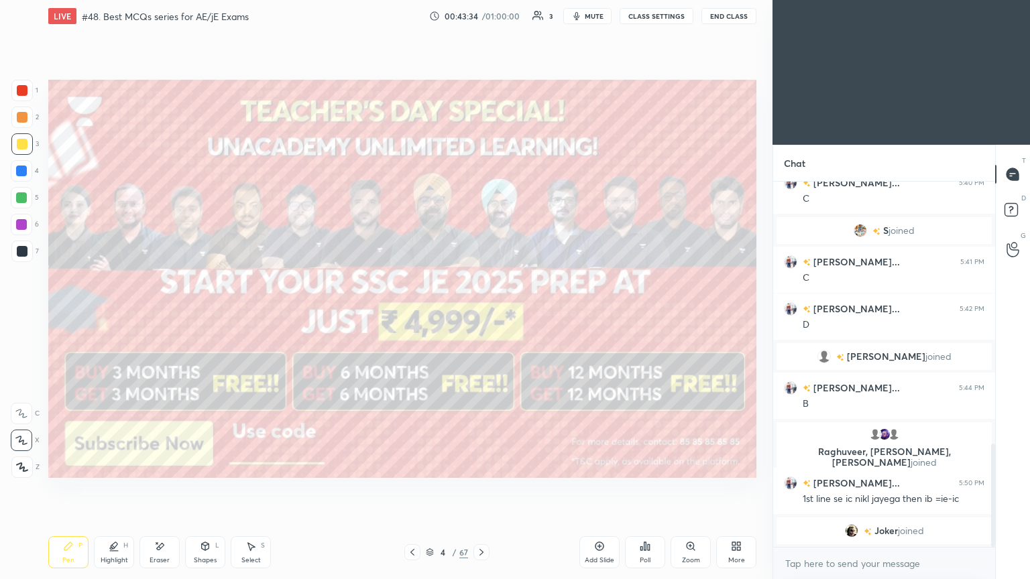
click at [730, 14] on button "End Class" at bounding box center [728, 16] width 55 height 16
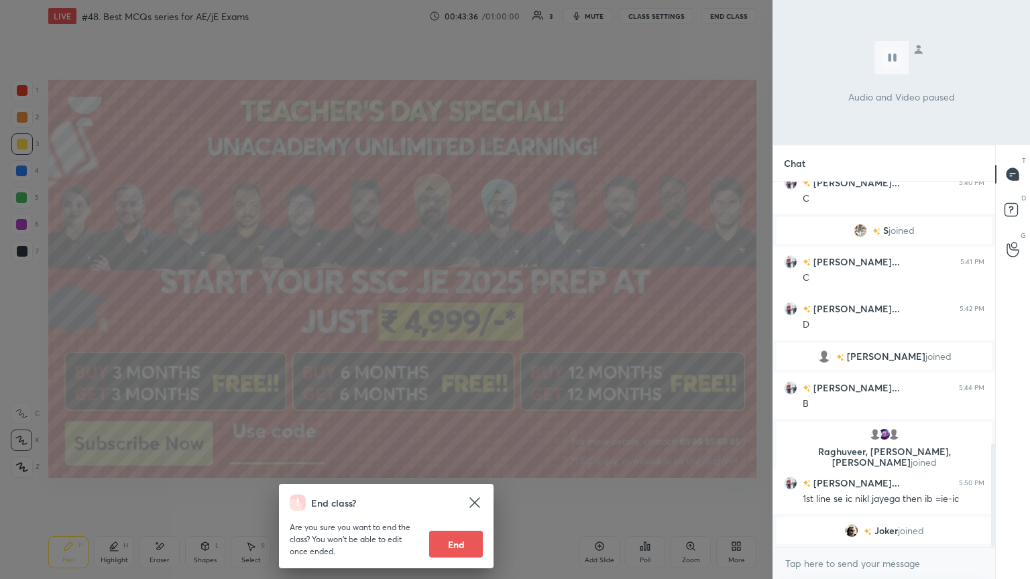
click at [467, 489] on button "End" at bounding box center [456, 544] width 54 height 27
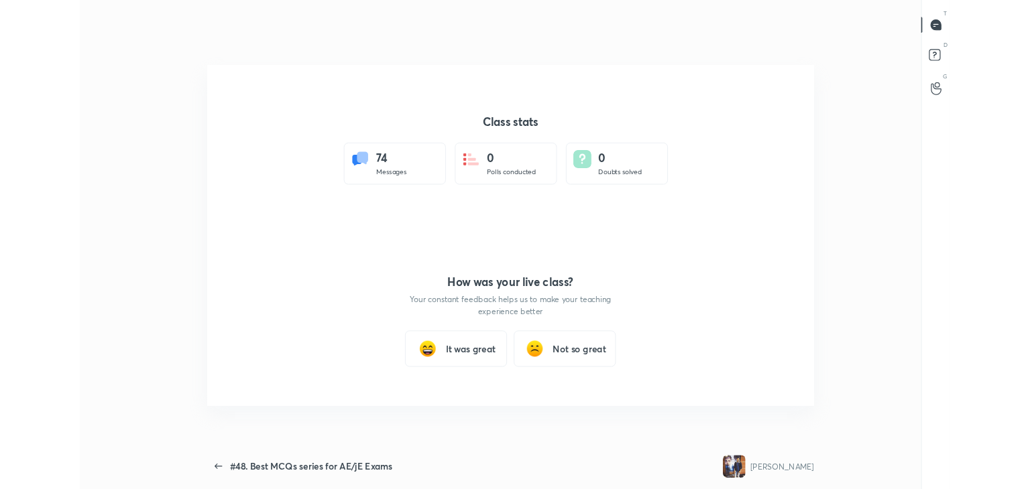
scroll to position [404, 1019]
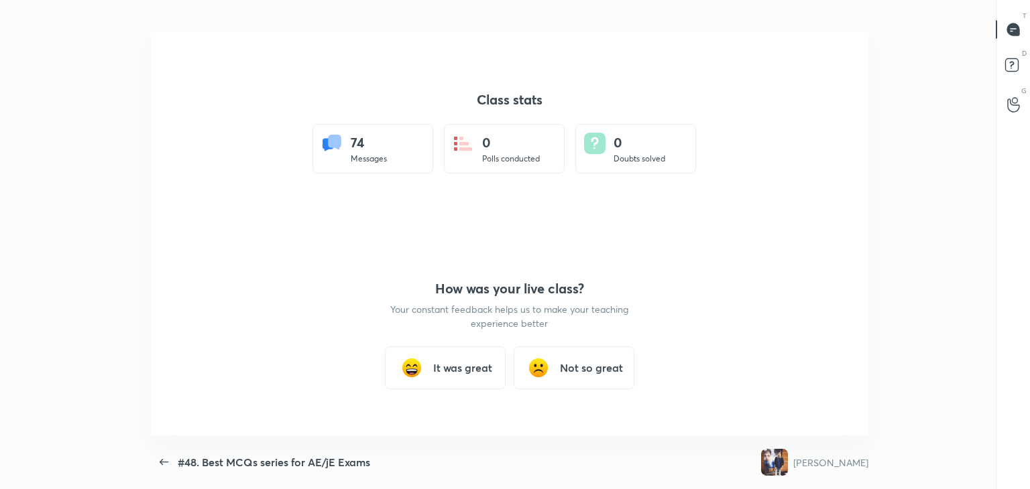
type textarea "x"
click at [469, 363] on h3 "It was great" at bounding box center [462, 368] width 59 height 16
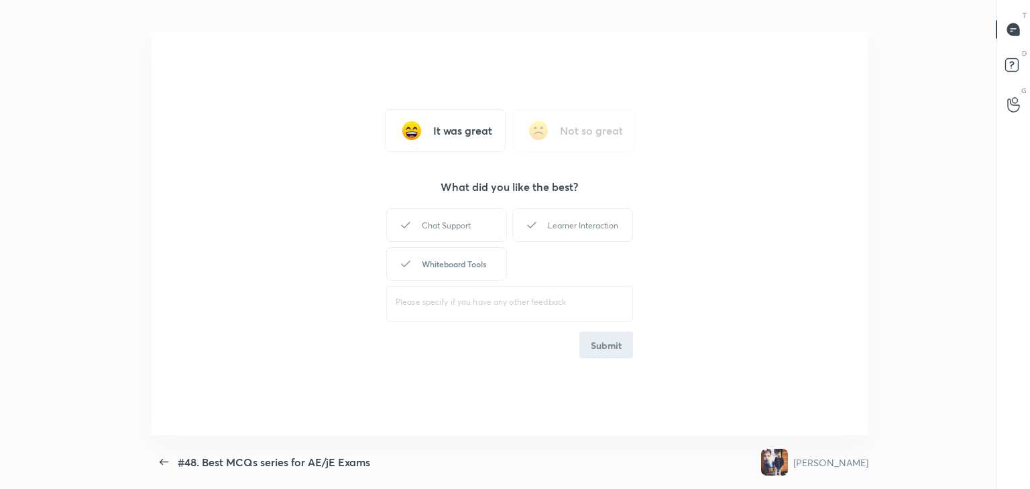
click at [454, 266] on div "Whiteboard Tools" at bounding box center [446, 264] width 121 height 34
click at [576, 227] on div "Learner Interaction" at bounding box center [572, 225] width 121 height 34
drag, startPoint x: 596, startPoint y: 342, endPoint x: 603, endPoint y: 339, distance: 7.8
click at [598, 343] on button "Submit" at bounding box center [606, 345] width 54 height 27
